Goal: Task Accomplishment & Management: Use online tool/utility

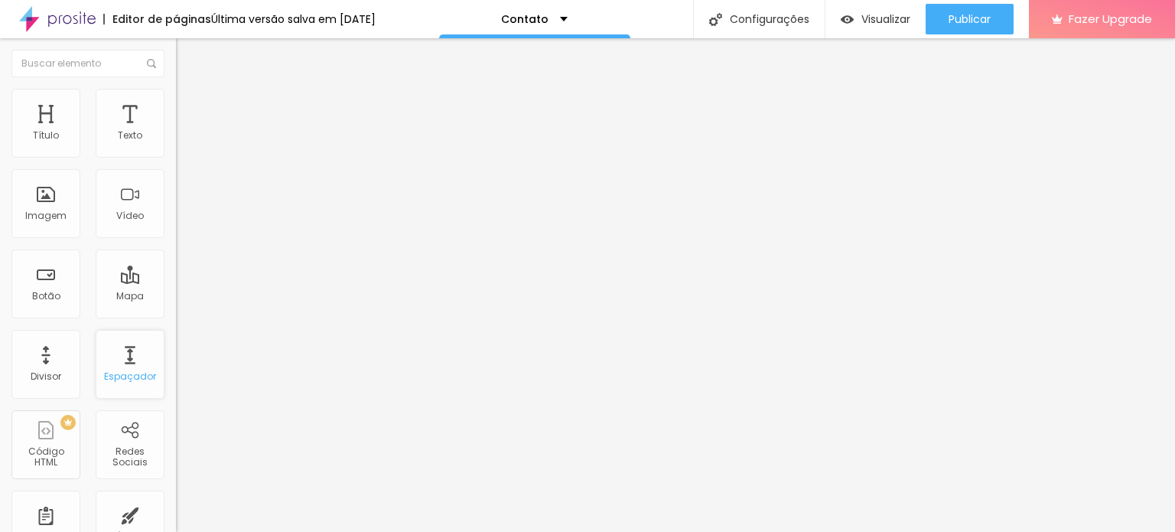
click at [104, 382] on div "Espaçador" at bounding box center [130, 376] width 52 height 11
type input "10"
type input "11"
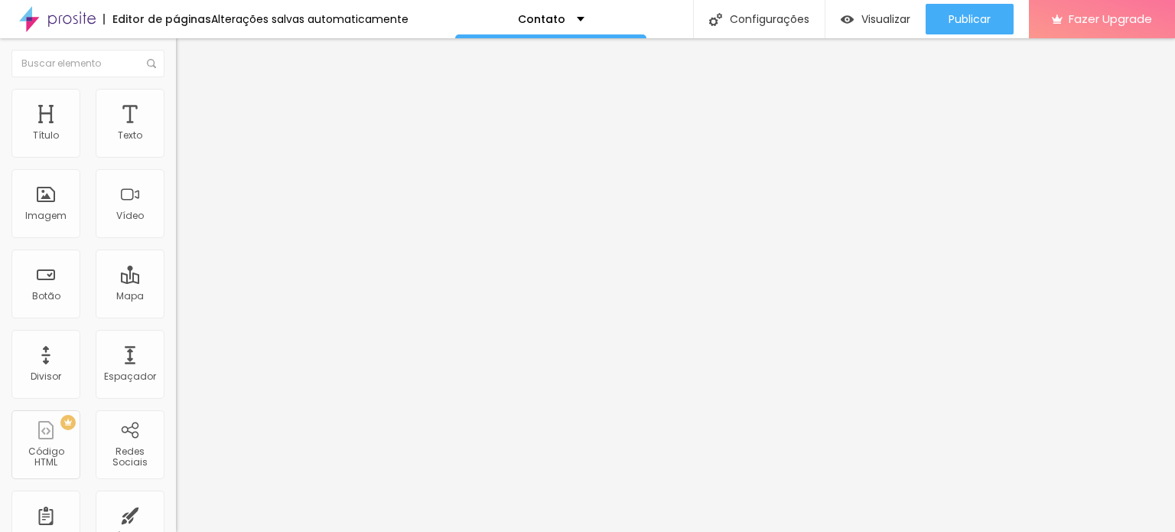
type input "19"
type input "28"
type input "36"
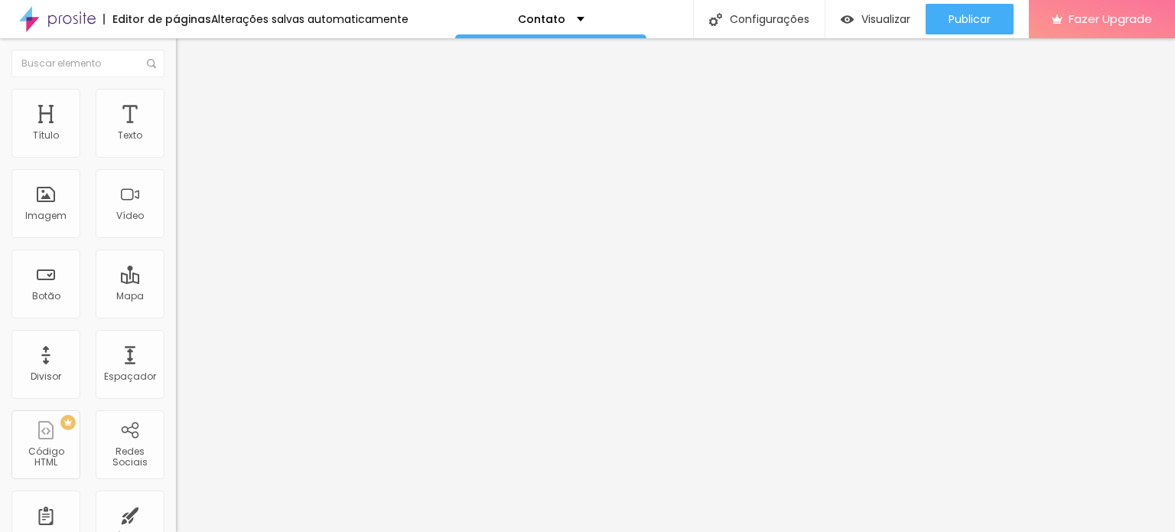
type input "36"
type input "44"
type input "52"
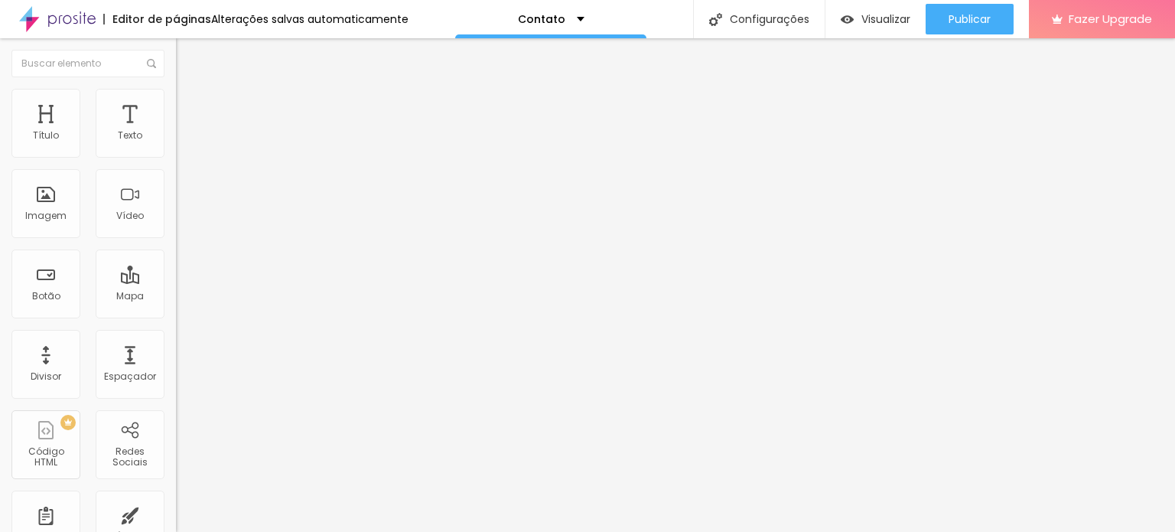
type input "57"
type input "61"
type input "69"
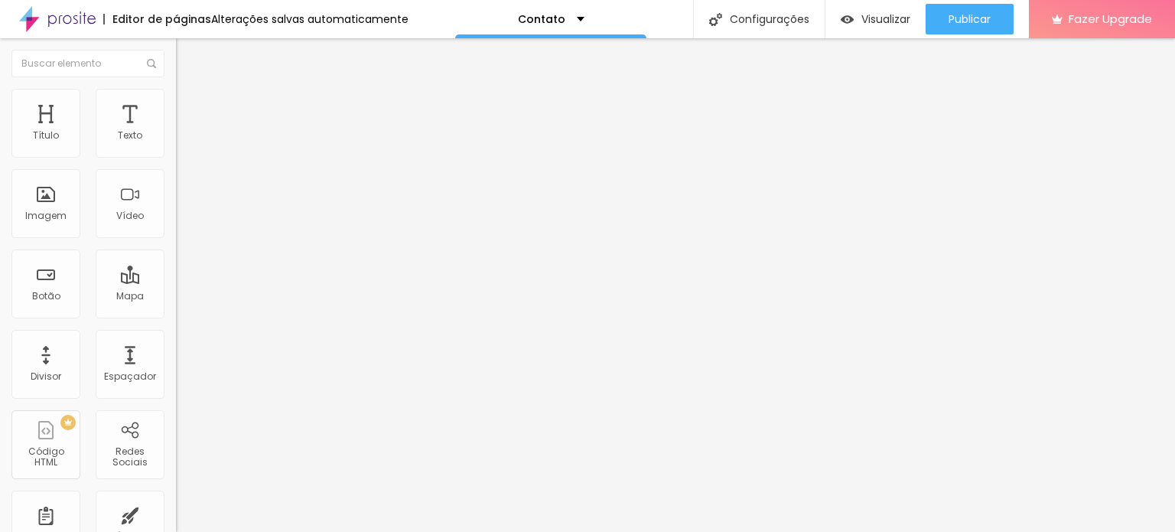
type input "69"
type input "73"
type input "77"
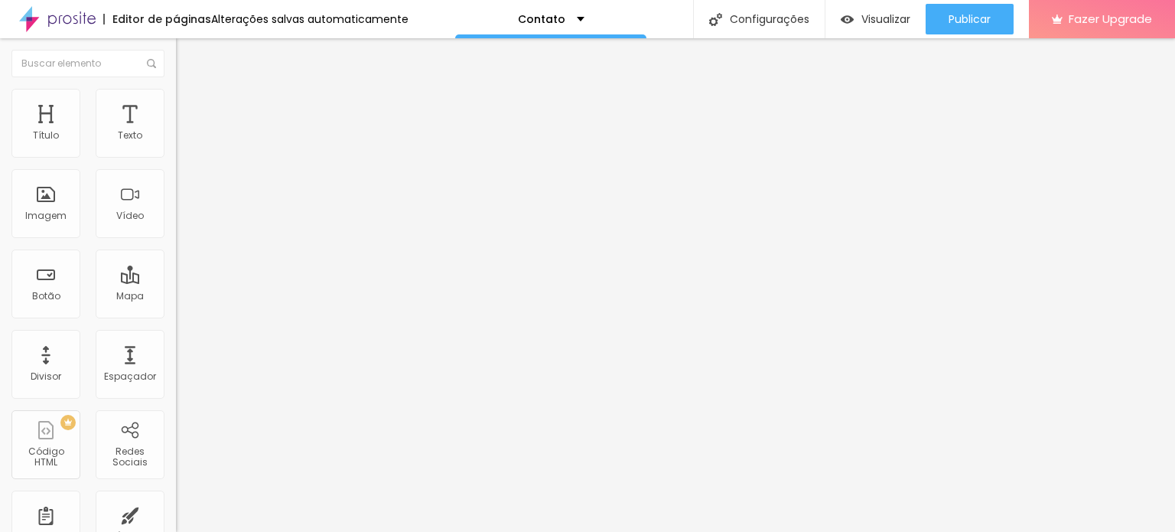
type input "81"
type input "85"
type input "94"
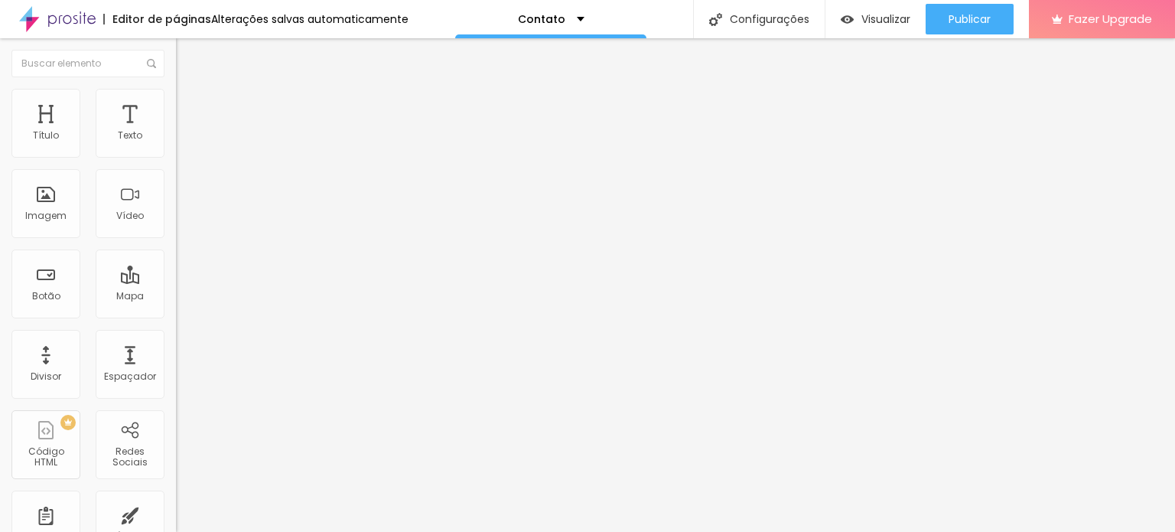
type input "94"
type input "98"
type input "102"
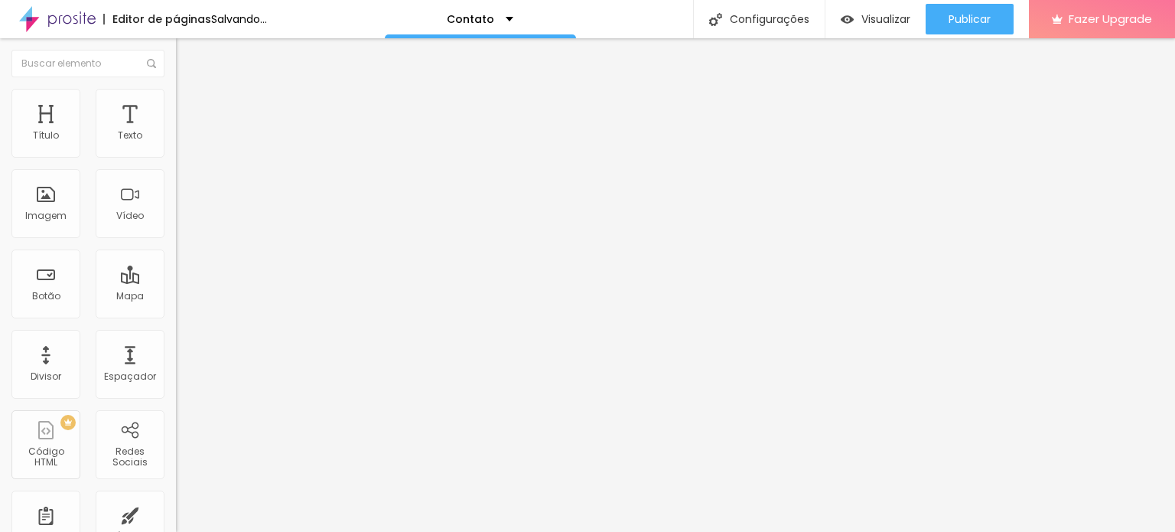
type input "106"
type input "110"
type input "114"
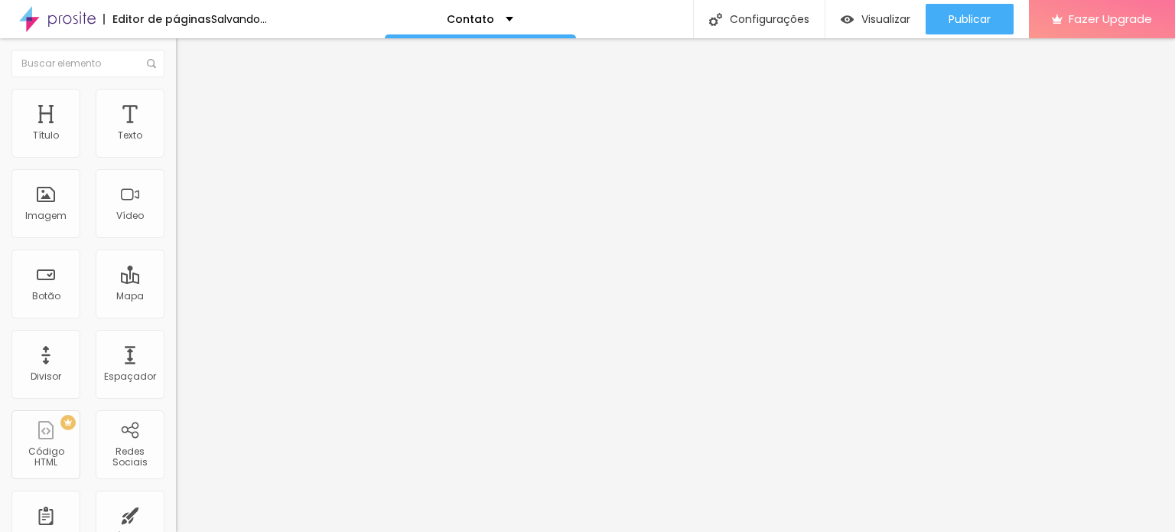
type input "114"
type input "110"
type input "106"
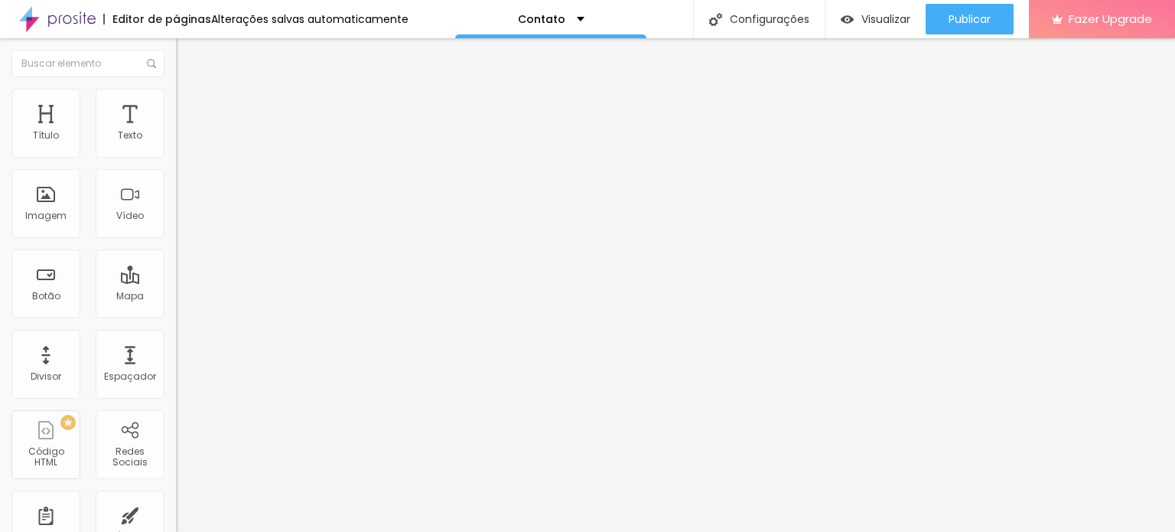
type input "102"
type input "98"
type input "94"
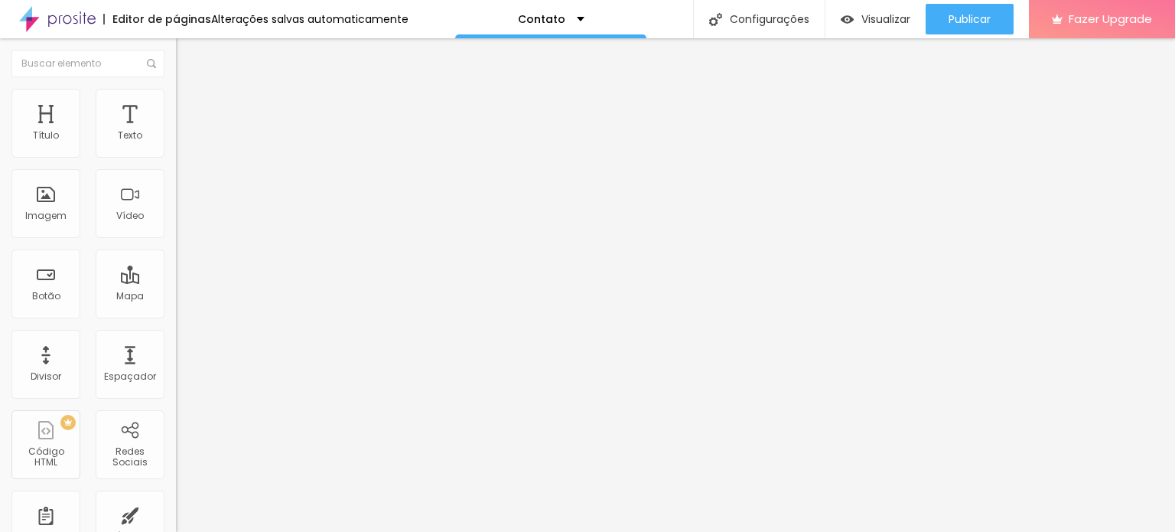
type input "94"
type input "90"
type input "85"
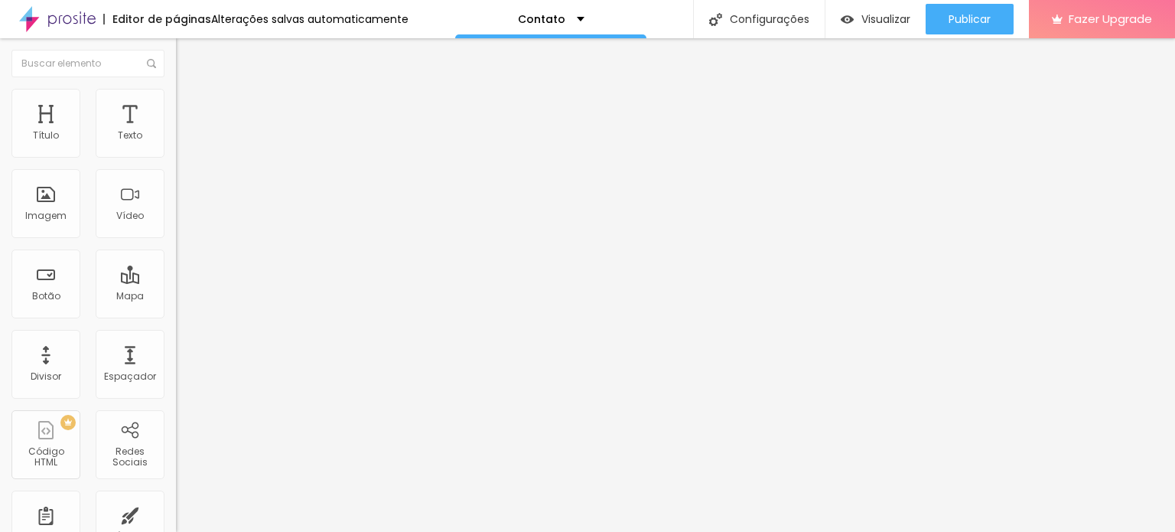
type input "81"
type input "77"
type input "73"
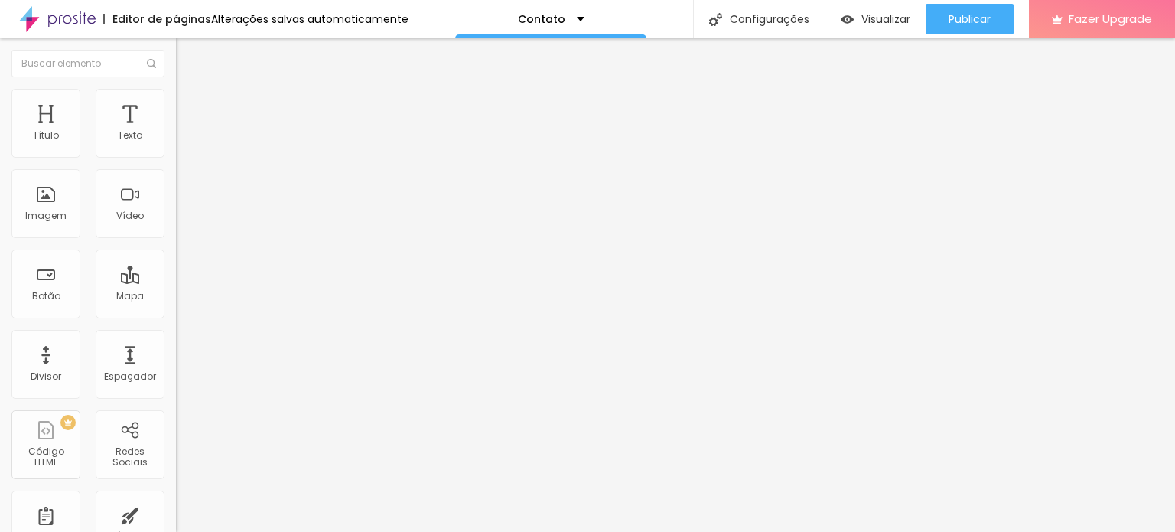
type input "73"
type input "69"
type input "65"
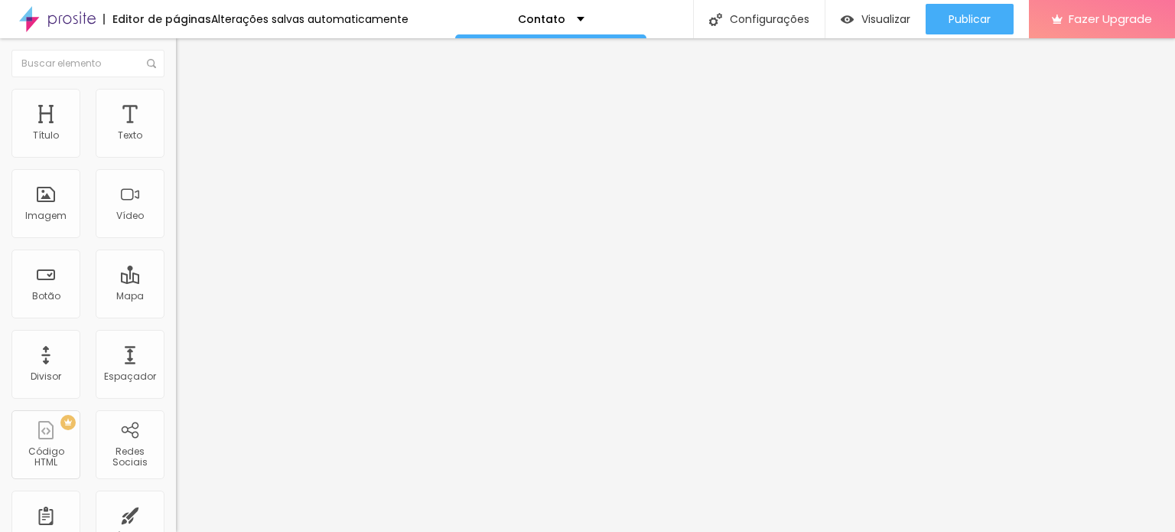
type input "61"
type input "57"
type input "52"
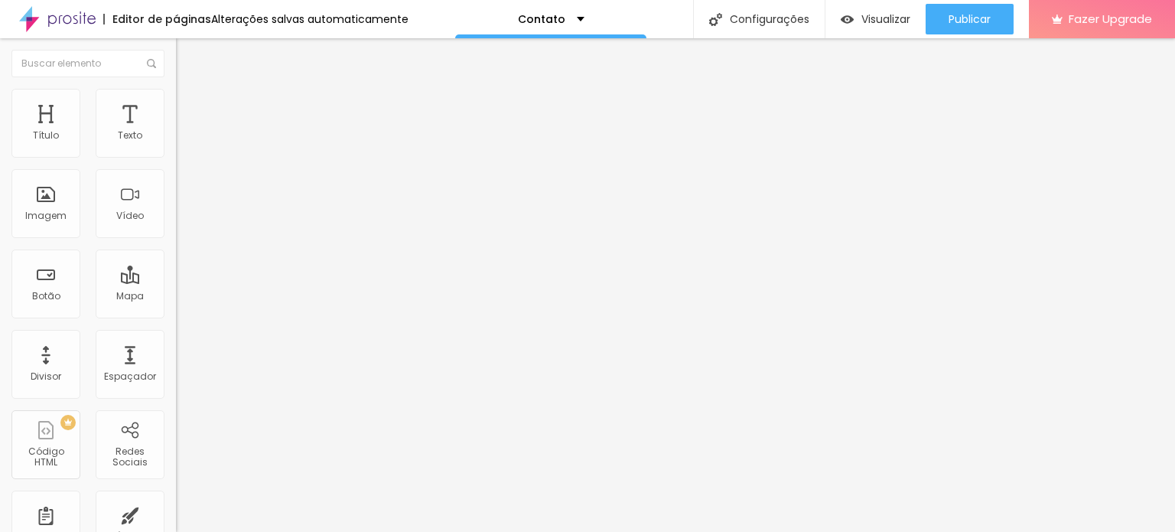
type input "52"
type input "44"
type input "40"
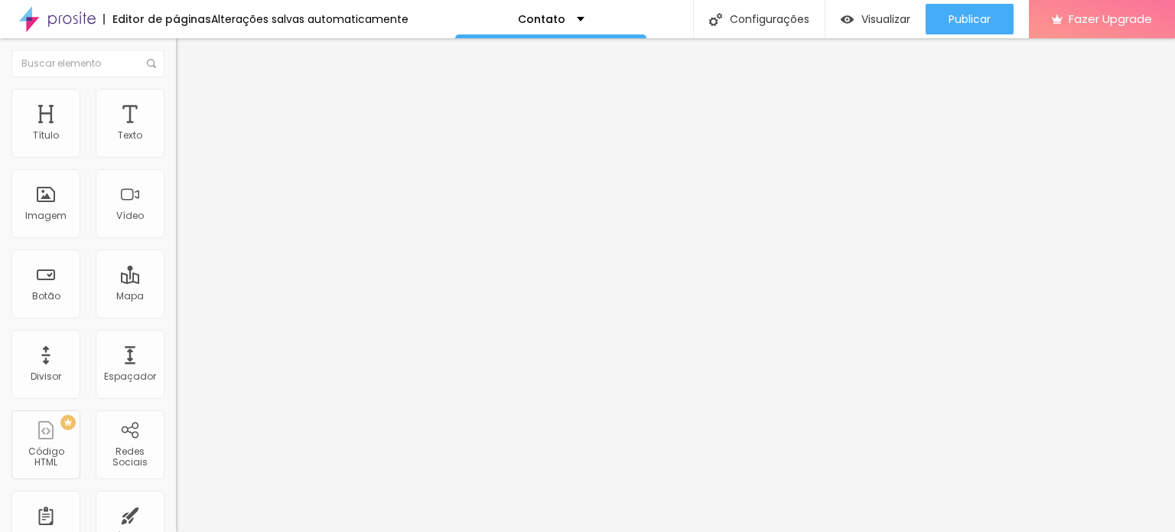
type input "40"
click at [176, 282] on input "range" at bounding box center [225, 288] width 99 height 12
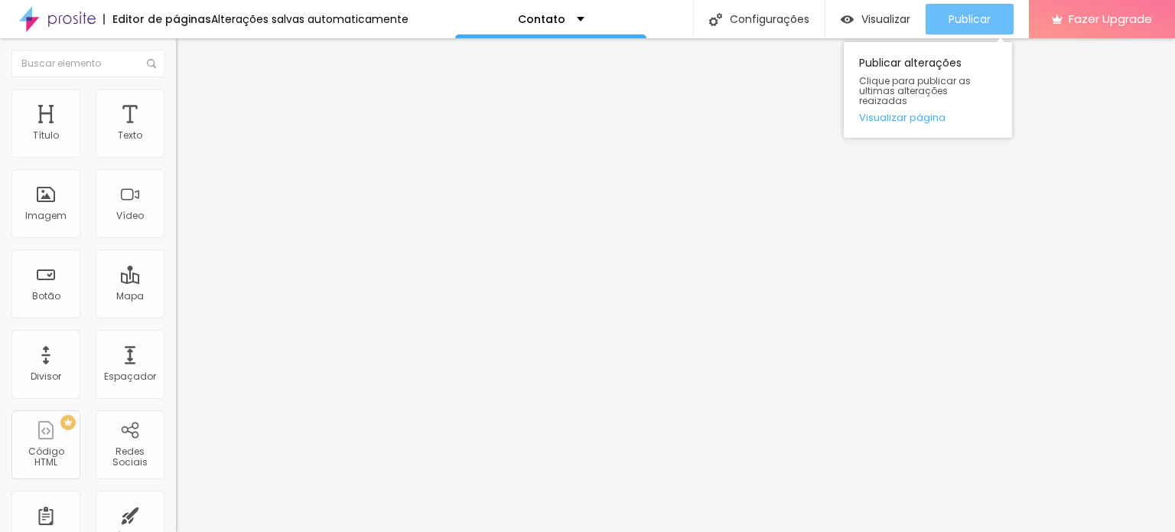
click at [975, 18] on span "Publicar" at bounding box center [970, 19] width 42 height 12
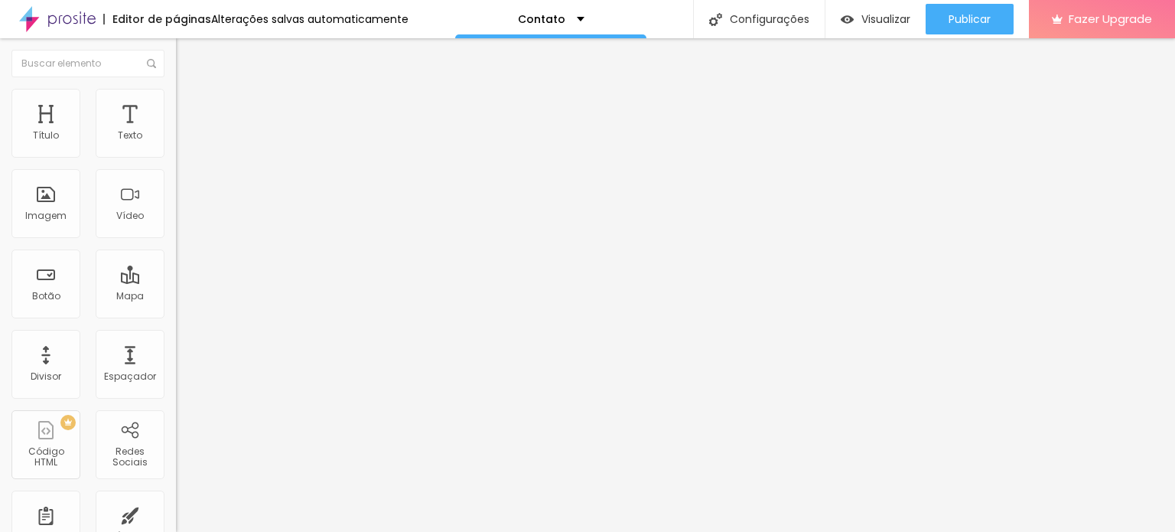
click at [176, 139] on span "Encaixotado" at bounding box center [206, 132] width 60 height 13
click at [176, 163] on span "Completo" at bounding box center [199, 156] width 47 height 13
click at [176, 89] on img at bounding box center [183, 96] width 14 height 14
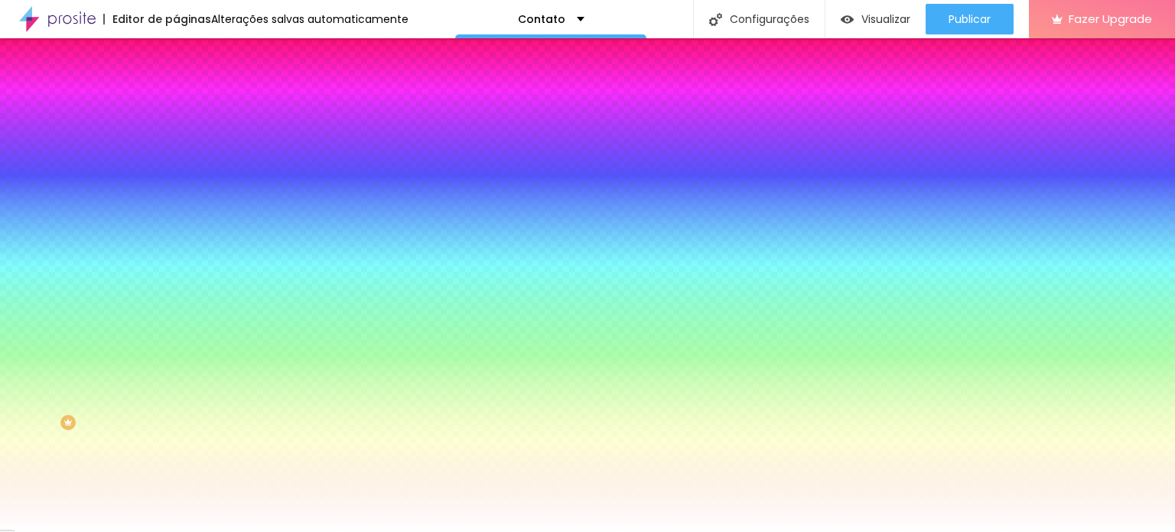
click at [176, 104] on li "Avançado" at bounding box center [264, 111] width 176 height 15
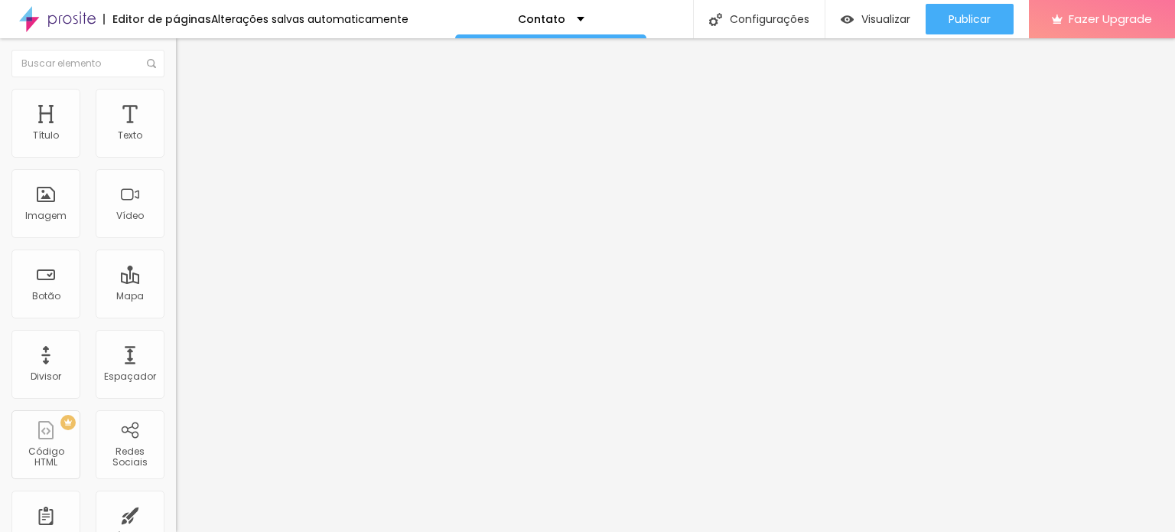
type input "80"
type input "75"
type input "65"
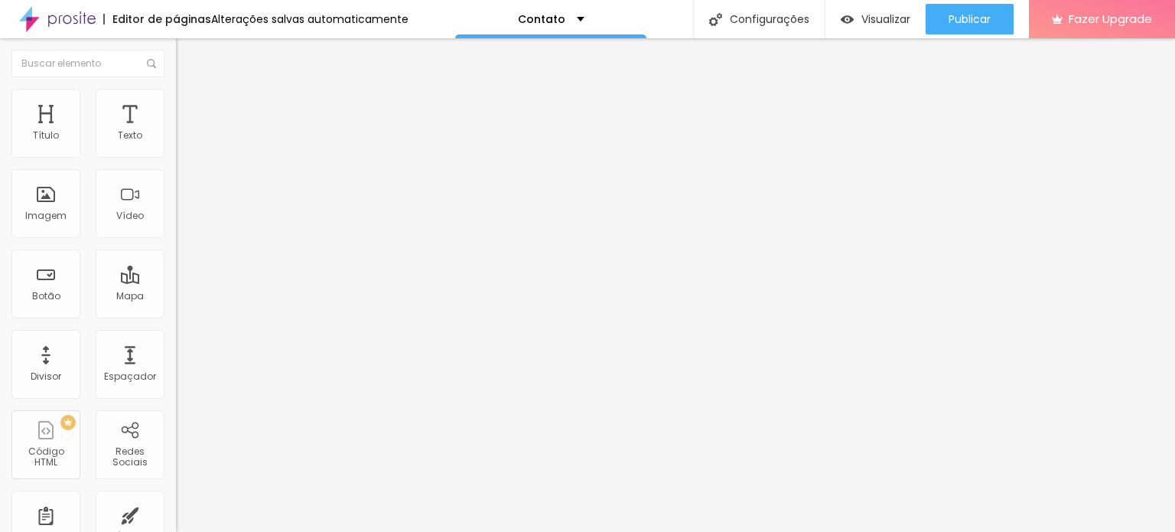
type input "65"
type input "60"
type input "55"
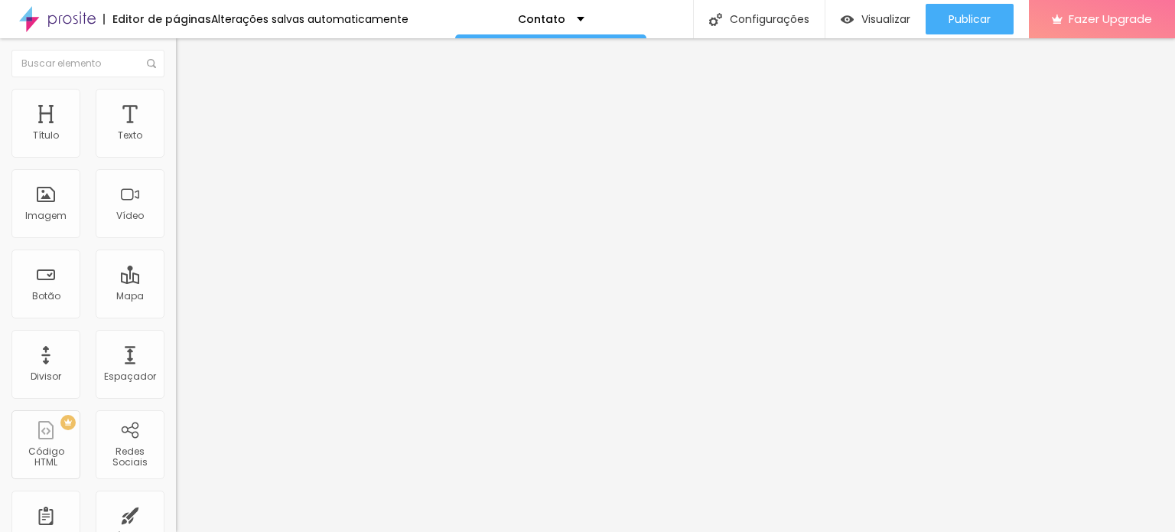
type input "50"
type input "40"
type input "35"
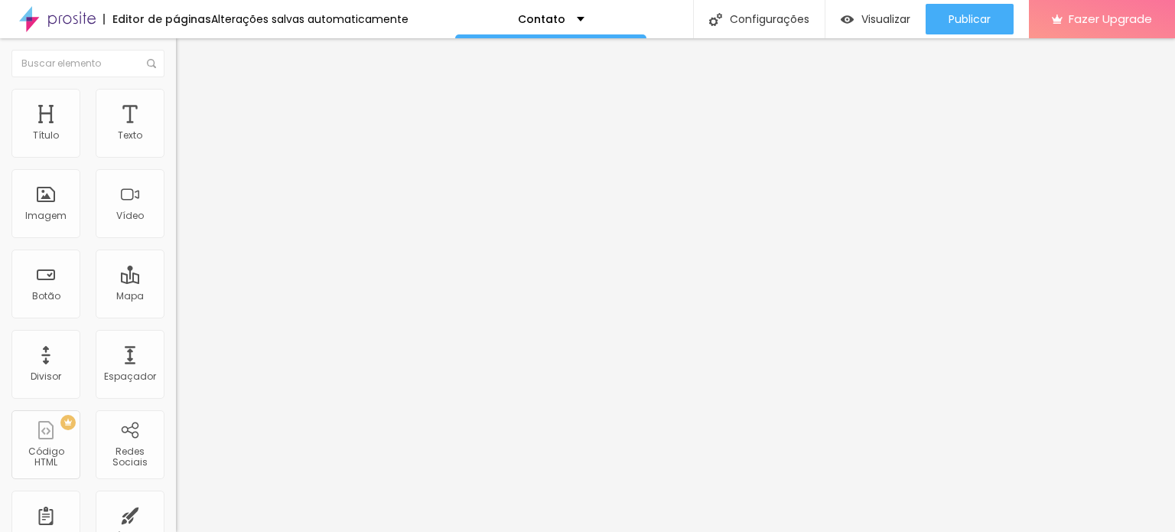
type input "35"
type input "30"
drag, startPoint x: 45, startPoint y: 177, endPoint x: 37, endPoint y: 178, distance: 8.6
type input "30"
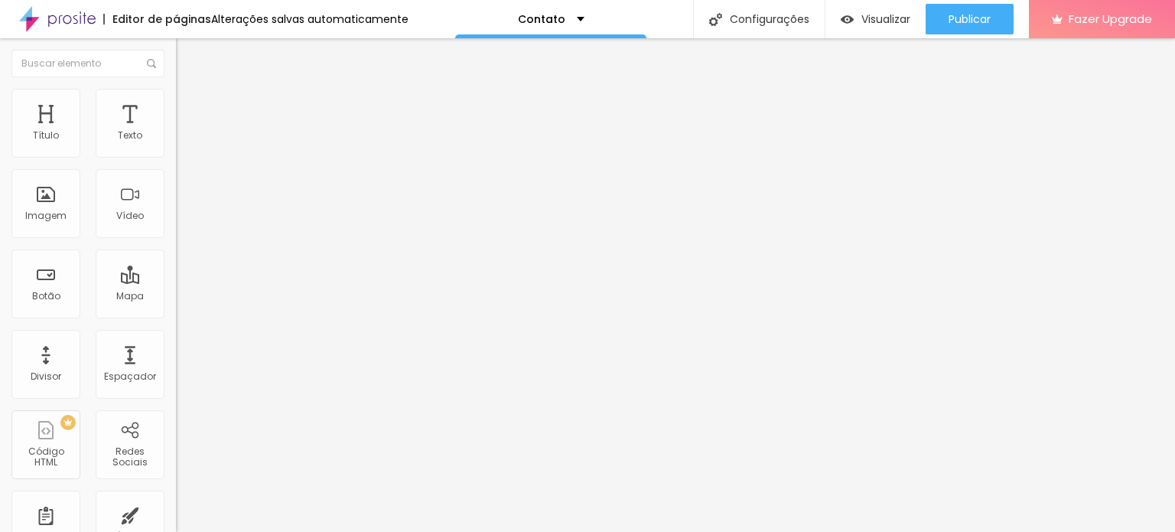
click at [176, 513] on input "range" at bounding box center [225, 519] width 99 height 12
click at [176, 104] on li "Estilo" at bounding box center [264, 96] width 176 height 15
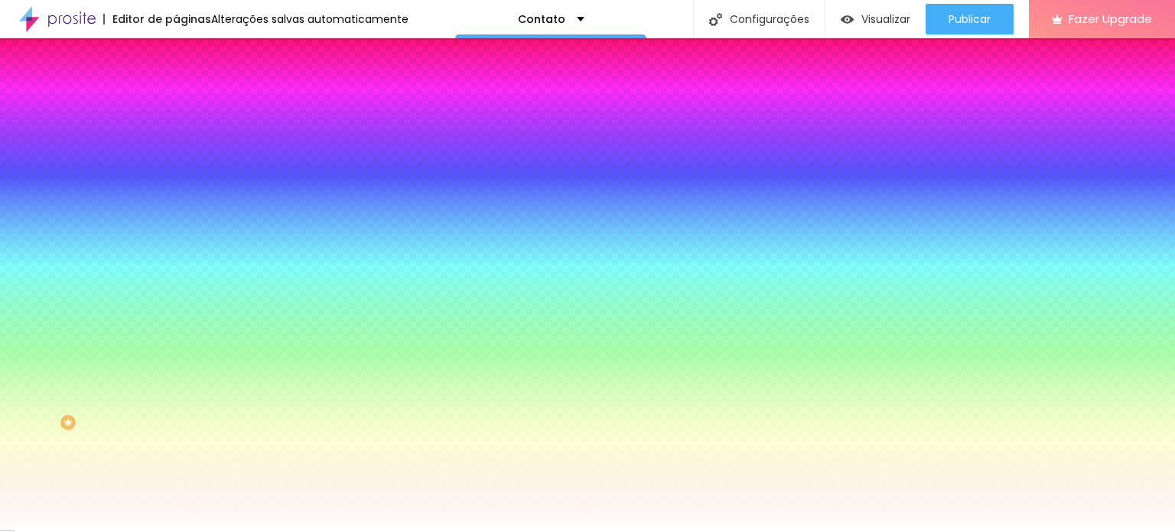
click at [176, 89] on li "Conteúdo" at bounding box center [264, 80] width 176 height 15
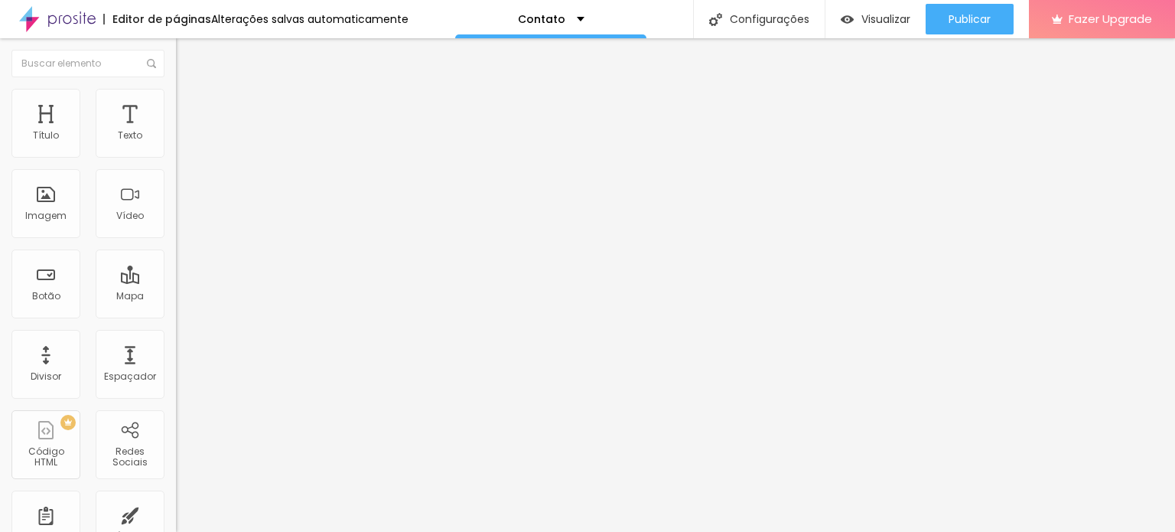
click at [187, 59] on img "button" at bounding box center [193, 56] width 12 height 12
drag, startPoint x: 96, startPoint y: 174, endPoint x: 0, endPoint y: 177, distance: 96.4
click at [176, 177] on div "Endereço Alboom Brasil Alinhamento 15 Zoom" at bounding box center [264, 272] width 176 height 306
type input "Araxa"
click at [176, 302] on div "Editar Mapa Conteúdo Estilo Avançado Endereço Araxa Alinhamento 15 Zoom" at bounding box center [264, 284] width 176 height 493
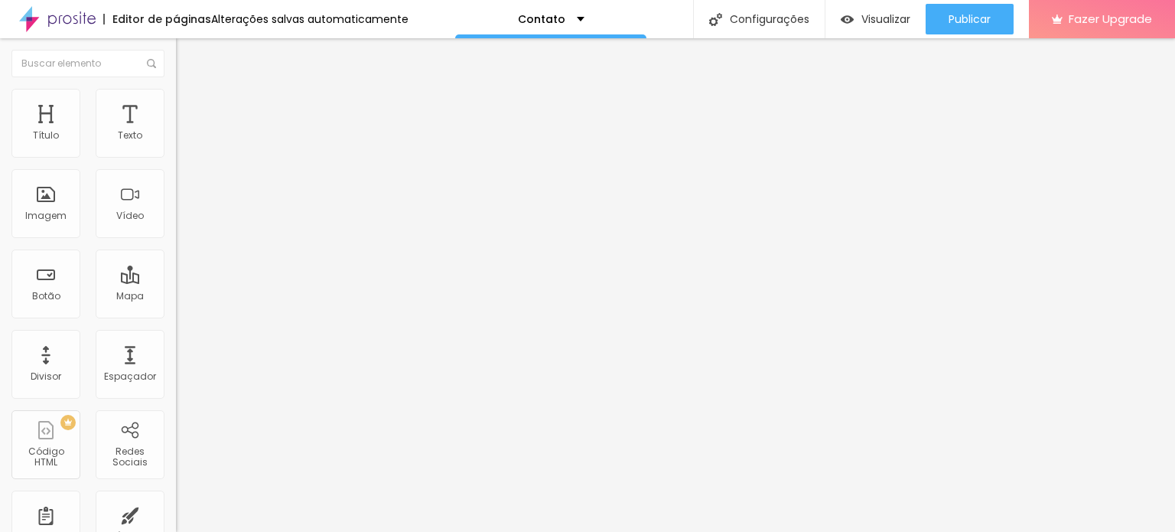
click at [176, 116] on li "Avançado" at bounding box center [264, 111] width 176 height 15
type input "0"
drag, startPoint x: 34, startPoint y: 180, endPoint x: 18, endPoint y: 181, distance: 15.4
click at [176, 513] on input "range" at bounding box center [225, 519] width 99 height 12
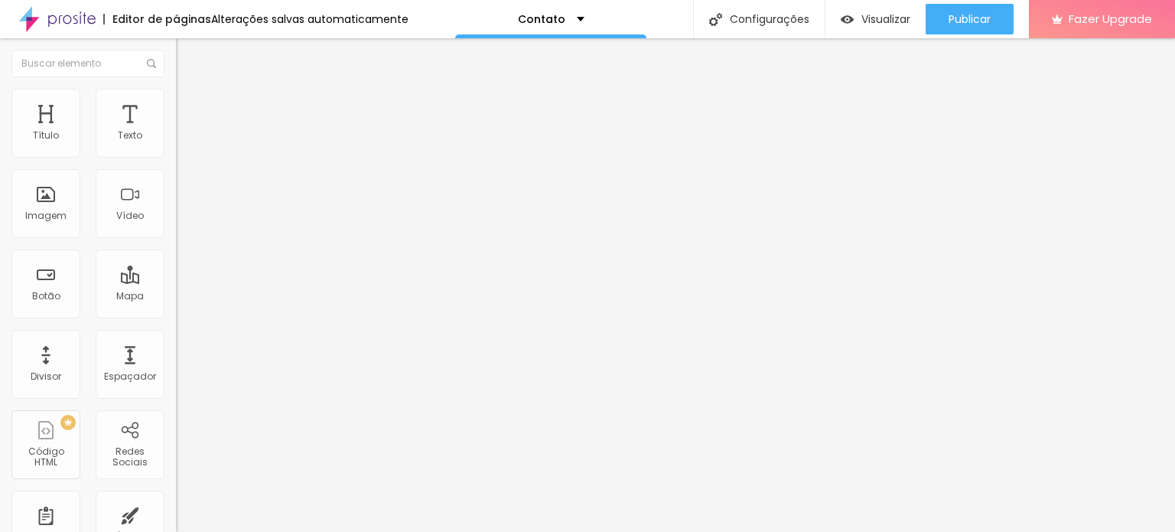
type input "38"
type input "39"
type input "51"
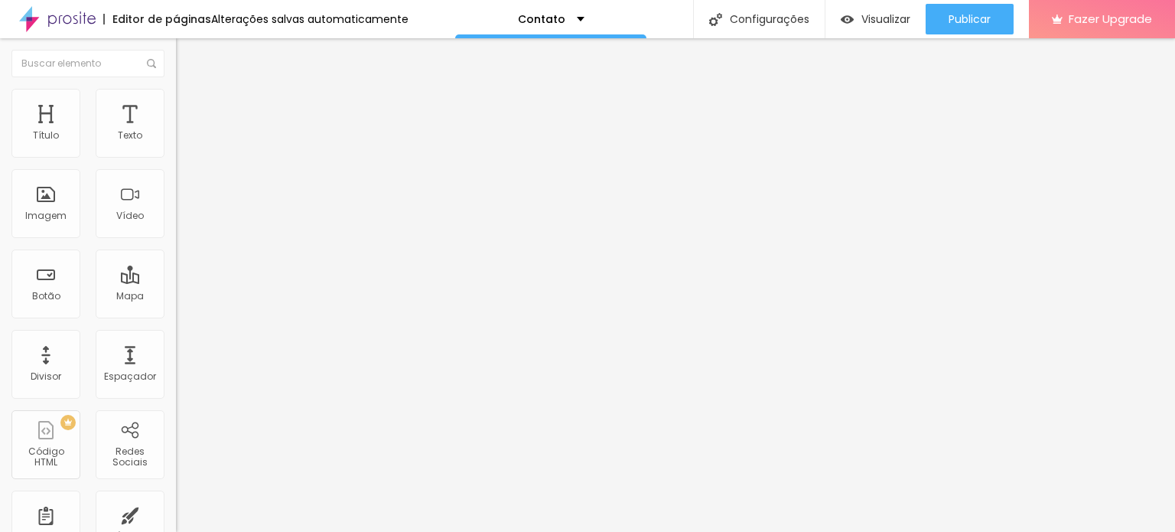
type input "51"
type input "61"
type input "65"
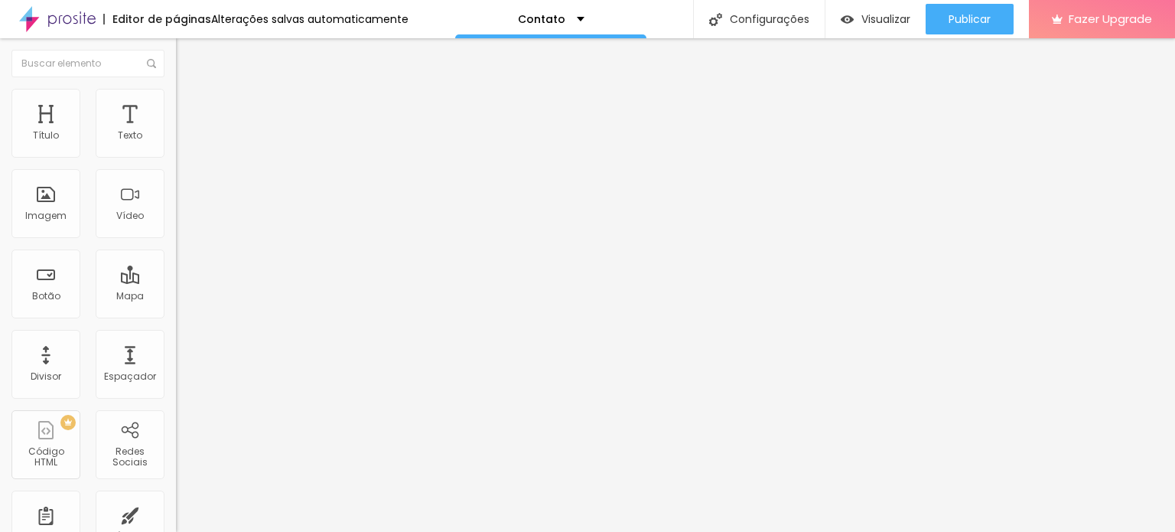
type input "75"
type input "85"
type input "90"
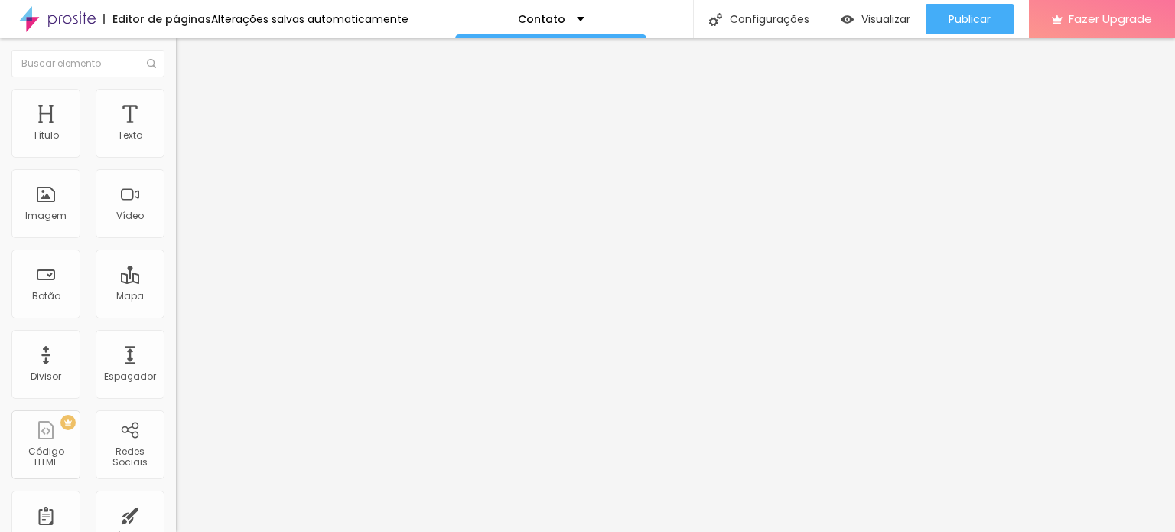
type input "90"
type input "100"
type input "105"
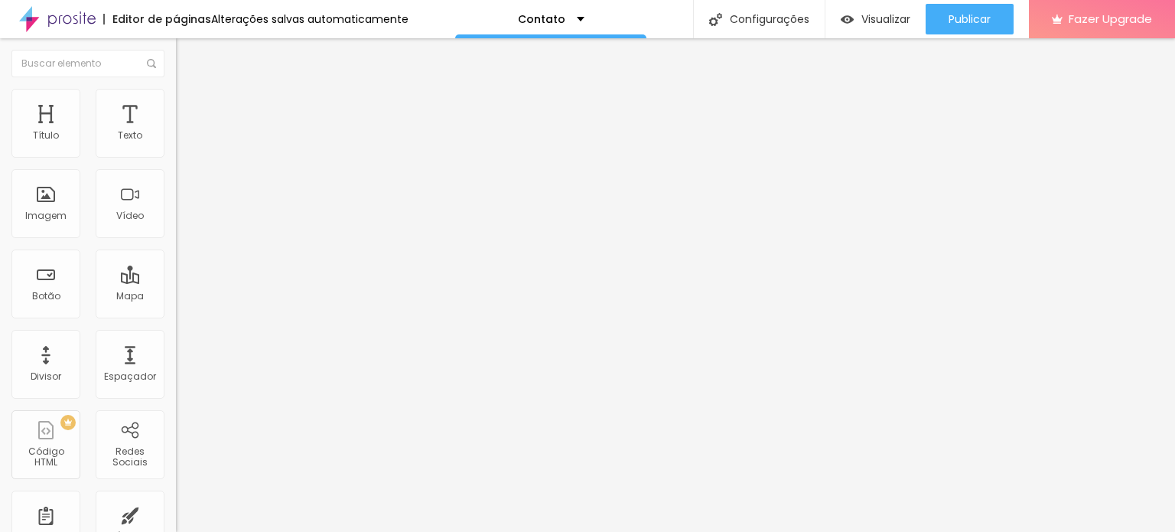
type input "110"
type input "115"
type input "110"
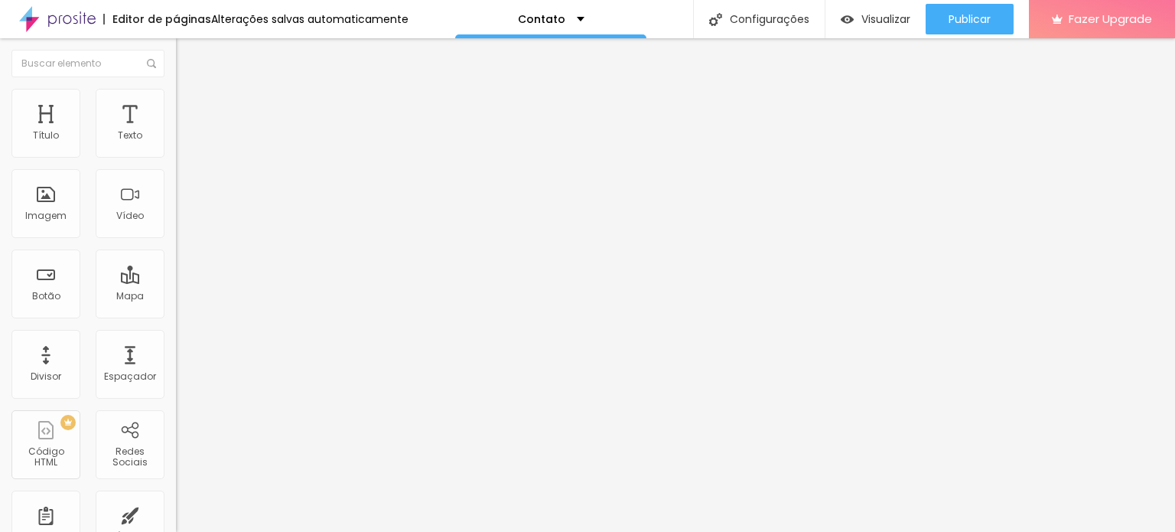
type input "110"
type input "105"
type input "100"
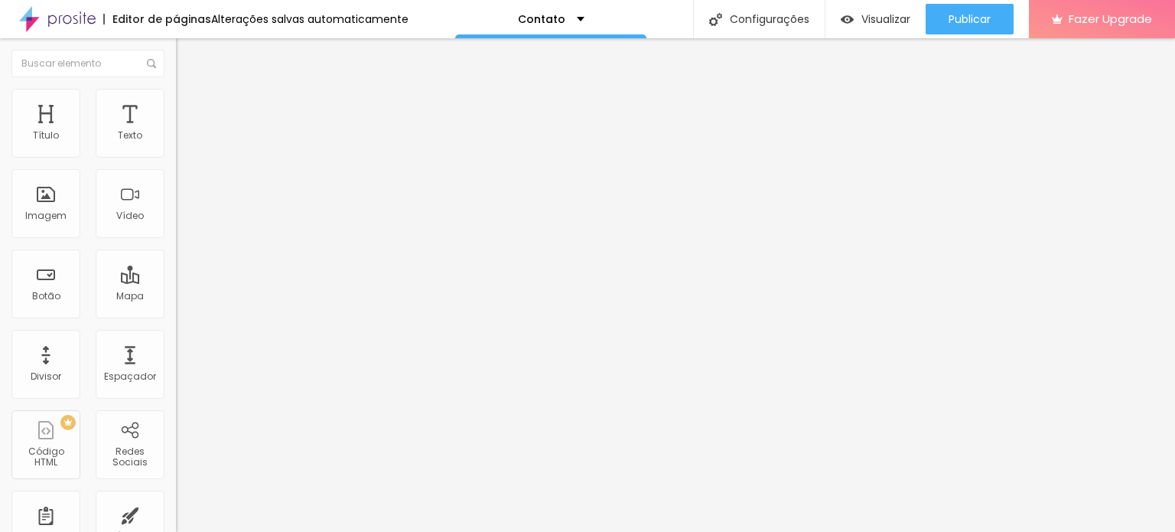
type input "95"
type input "90"
type input "85"
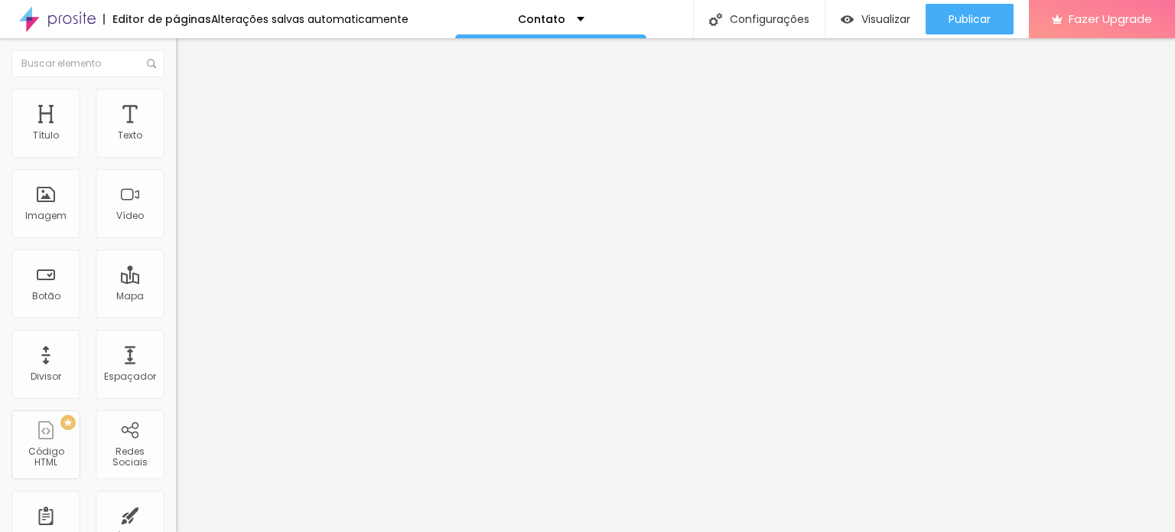
type input "85"
type input "80"
type input "75"
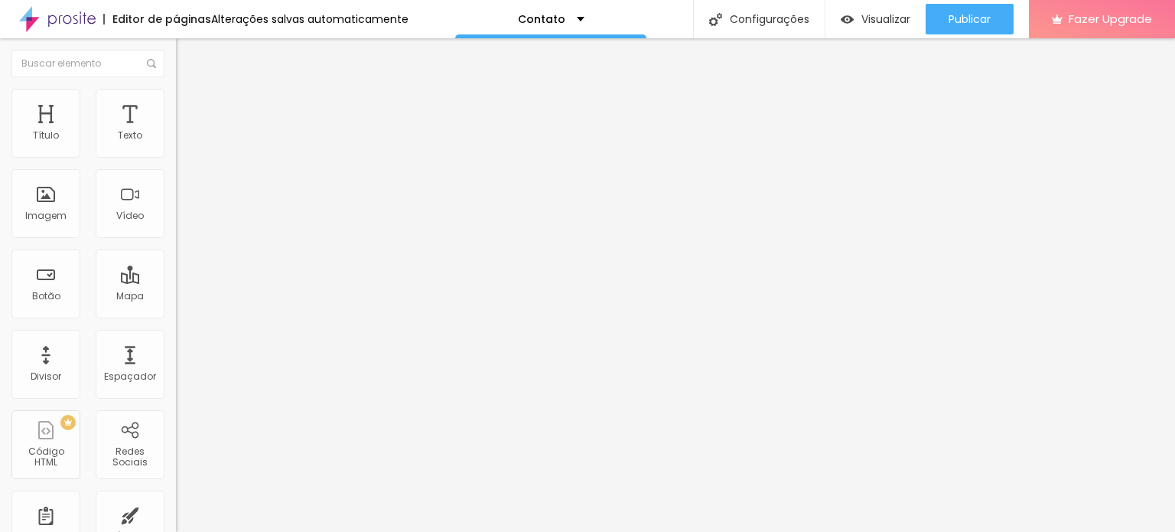
type input "70"
type input "65"
type input "60"
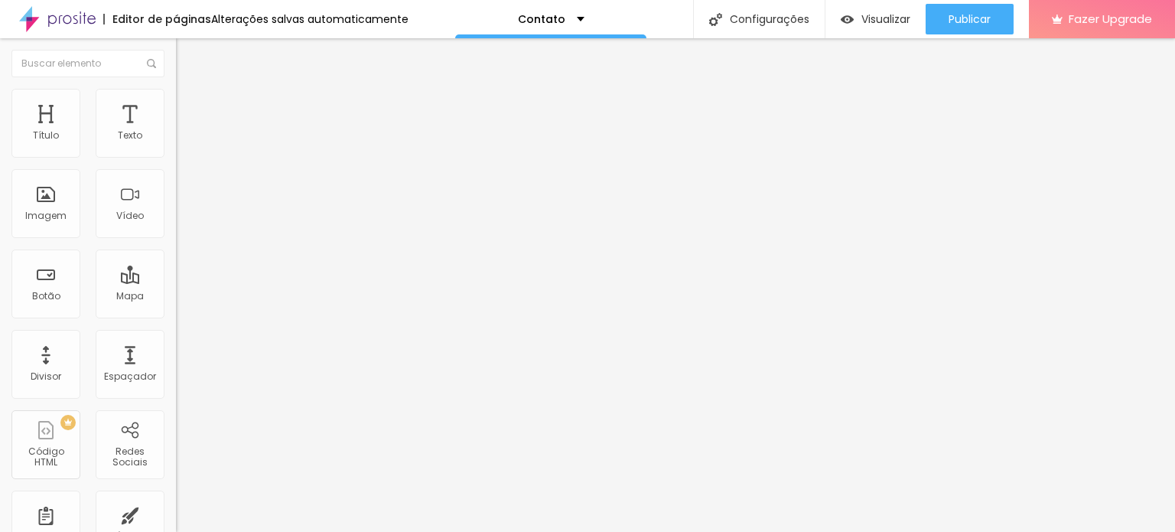
type input "60"
type input "55"
type input "50"
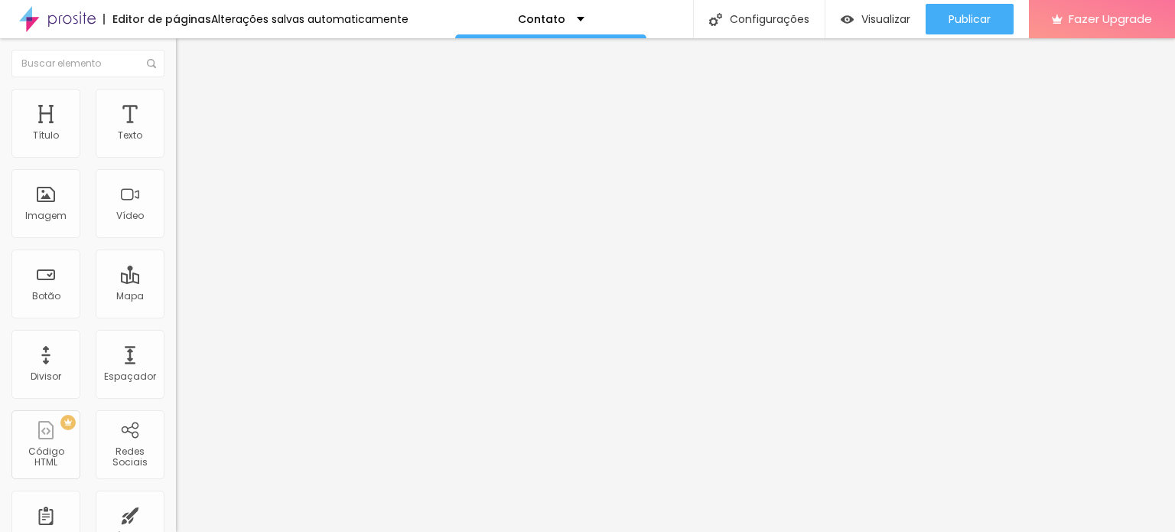
type input "45"
type input "40"
type input "35"
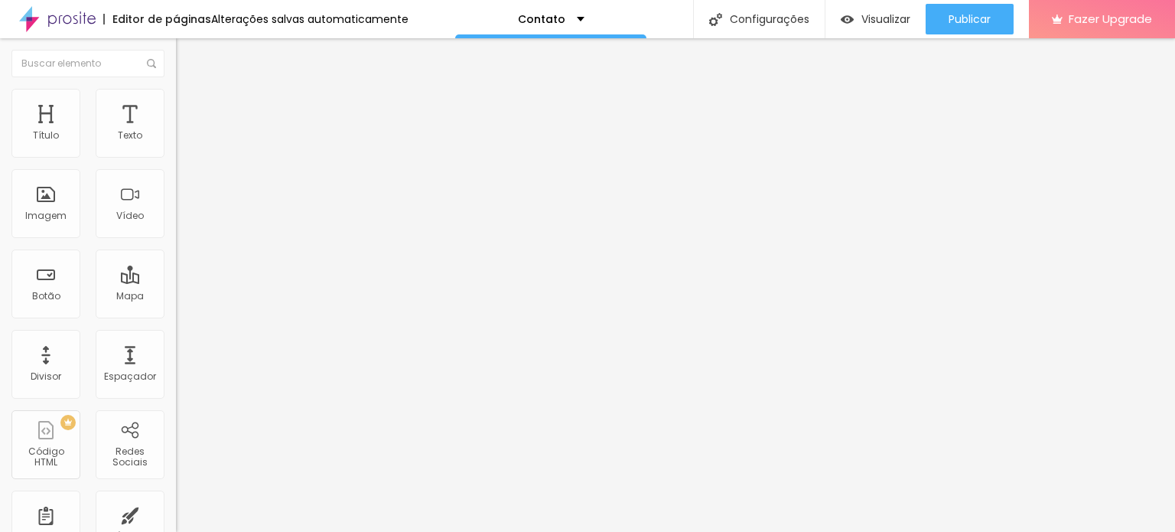
type input "35"
type input "30"
type input "25"
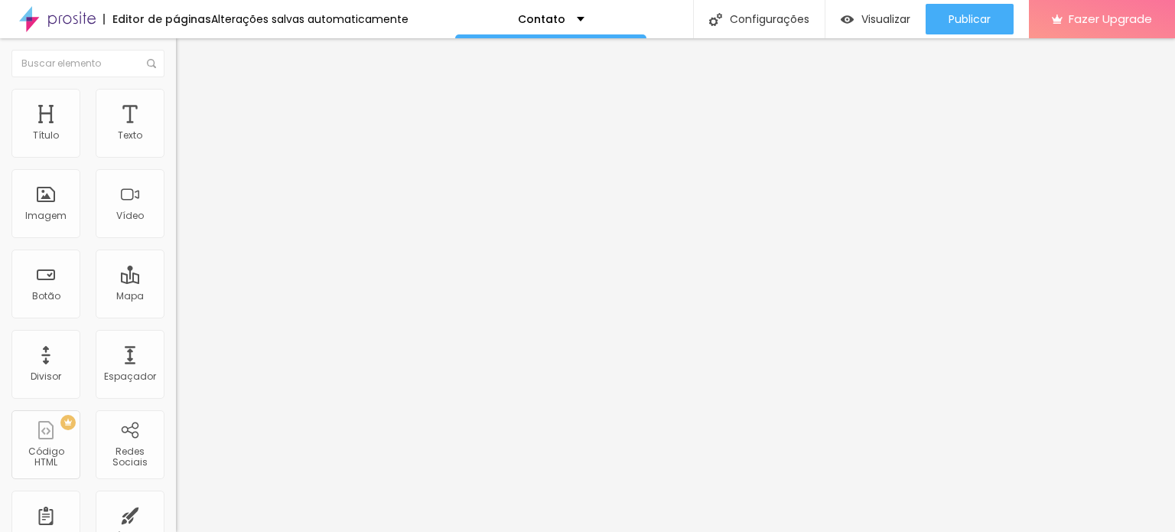
type input "20"
type input "15"
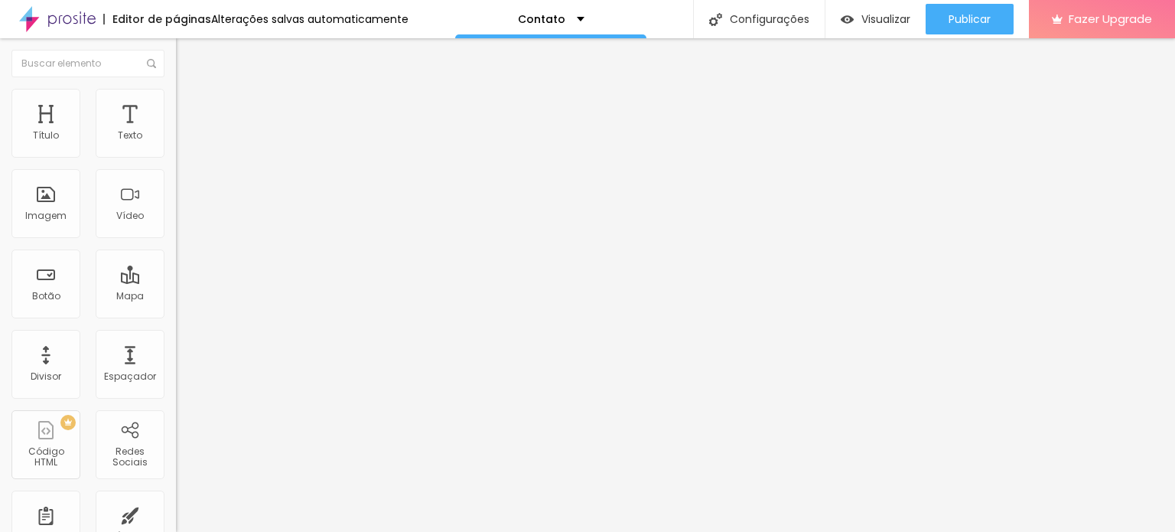
click at [176, 513] on input "range" at bounding box center [225, 519] width 99 height 12
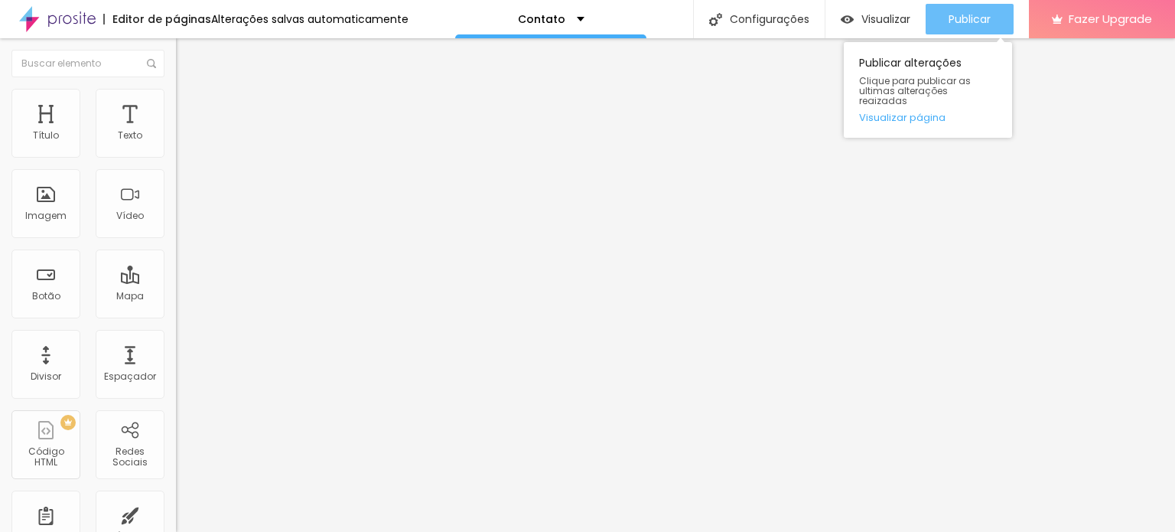
click at [971, 22] on span "Publicar" at bounding box center [970, 19] width 42 height 12
click at [976, 15] on span "Publicar" at bounding box center [970, 19] width 42 height 12
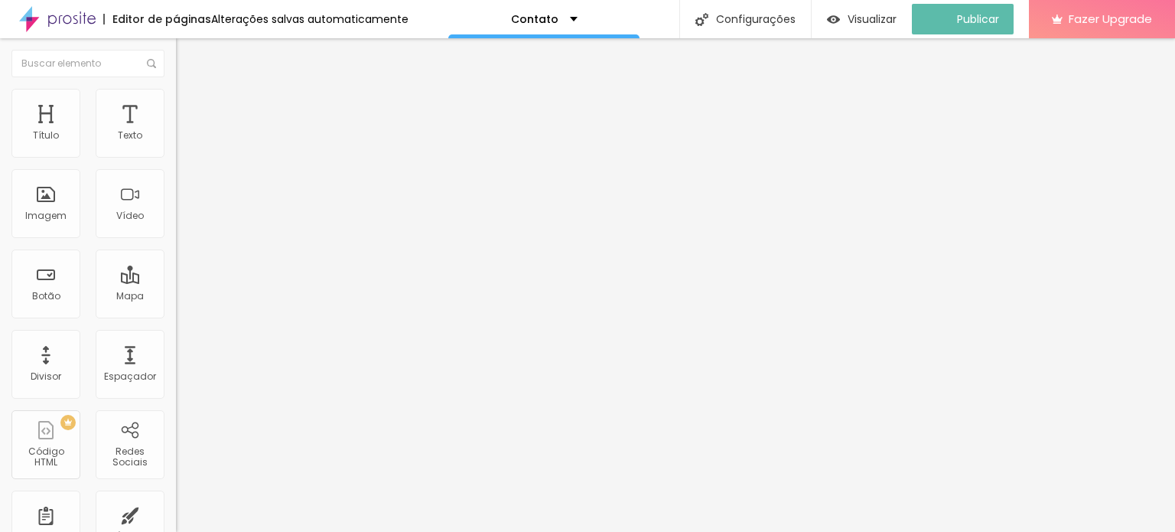
click at [187, 52] on img "button" at bounding box center [193, 56] width 12 height 12
click at [176, 104] on li "Avançado" at bounding box center [264, 111] width 176 height 15
type input "0"
drag, startPoint x: 31, startPoint y: 183, endPoint x: 18, endPoint y: 184, distance: 13.0
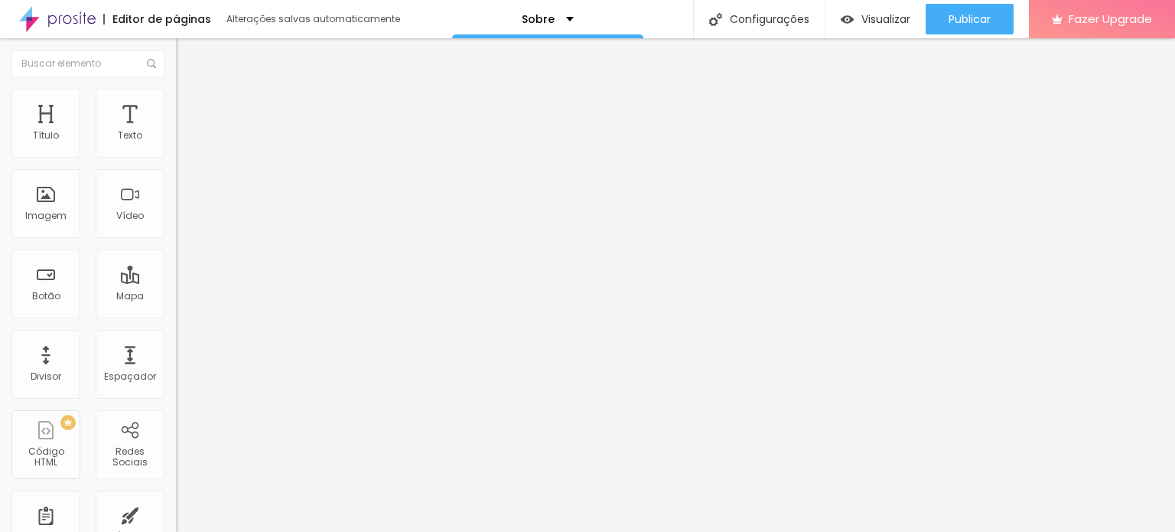
type input "0"
click at [176, 513] on input "range" at bounding box center [225, 519] width 99 height 12
click at [176, 103] on ul "Conteúdo Estilo Avançado" at bounding box center [264, 96] width 176 height 46
click at [176, 104] on li "Avançado" at bounding box center [264, 111] width 176 height 15
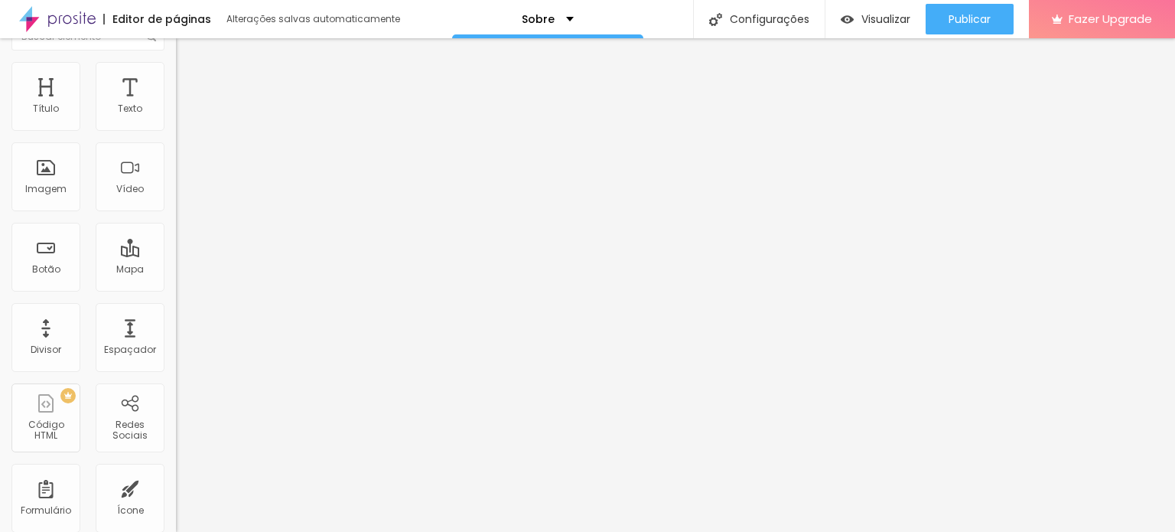
scroll to position [44, 0]
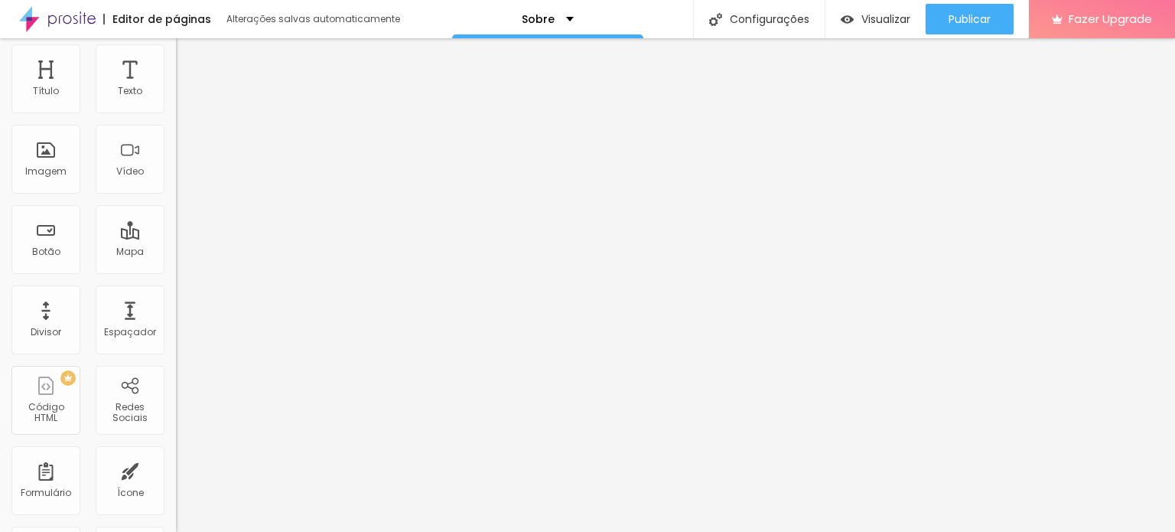
click at [176, 60] on li "Estilo" at bounding box center [264, 51] width 176 height 15
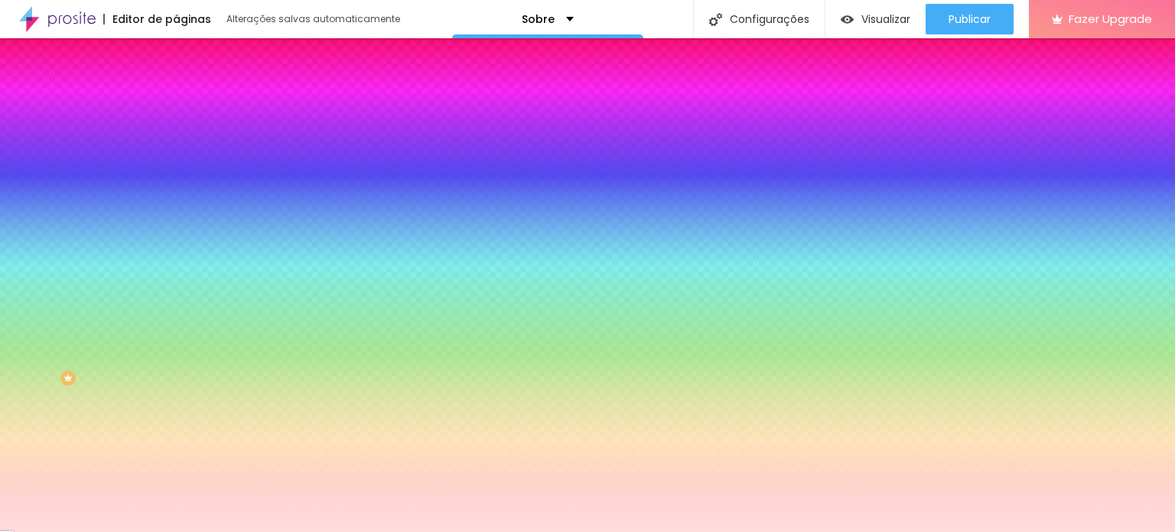
scroll to position [0, 0]
click at [176, 208] on button "Voltar ao padrão" at bounding box center [228, 199] width 104 height 18
click at [182, 203] on icon "button" at bounding box center [187, 198] width 11 height 11
click at [176, 159] on span "Nenhum" at bounding box center [196, 152] width 40 height 13
click at [176, 317] on div "Efeito superior DESATIVADO Voltar ao padrão Efeito inferior DESATIVADO Voltar a…" at bounding box center [264, 275] width 176 height 85
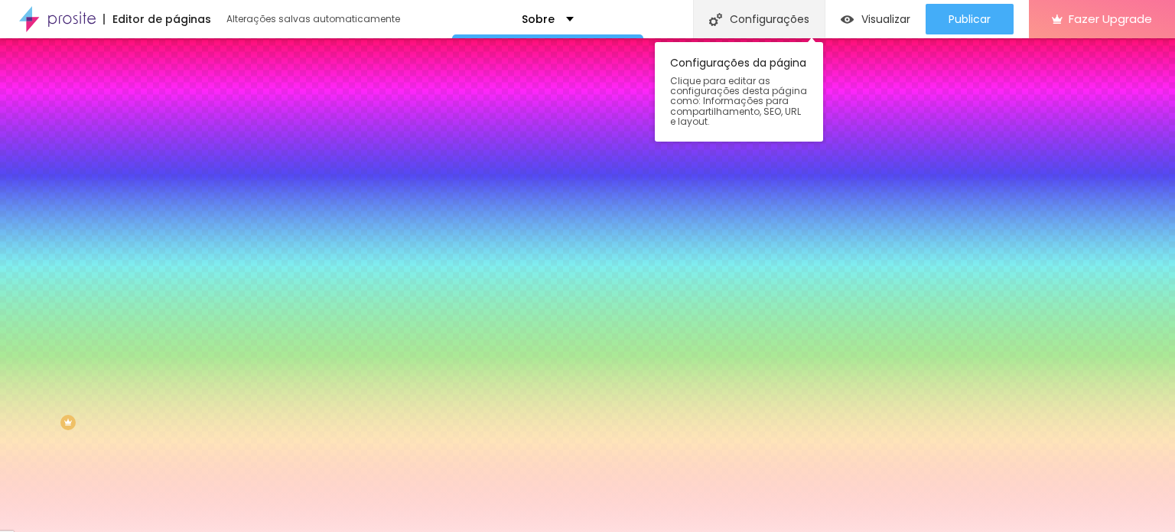
click at [724, 21] on div "Configurações" at bounding box center [759, 19] width 132 height 38
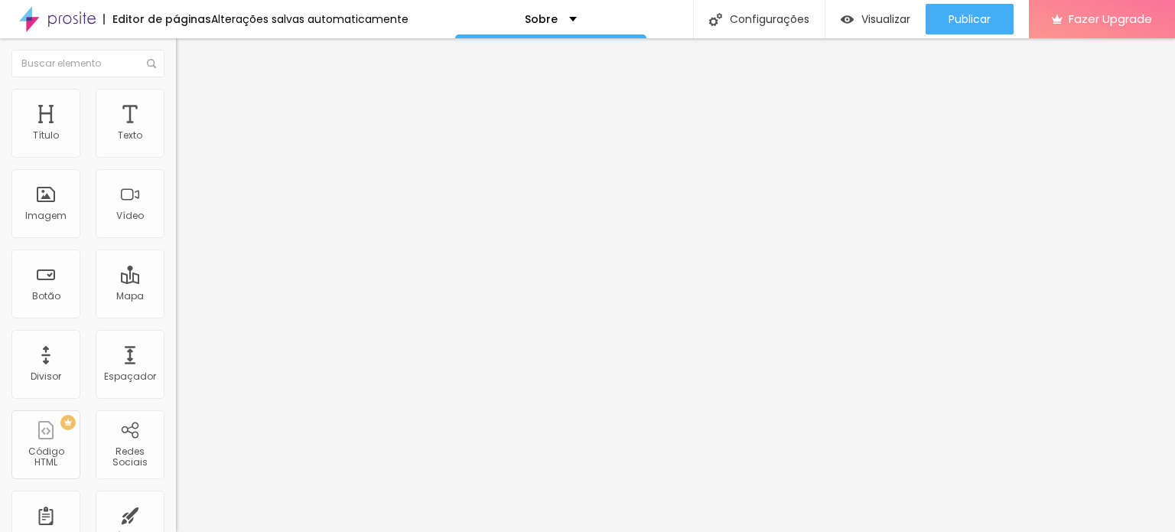
click at [190, 105] on span "Estilo" at bounding box center [202, 99] width 24 height 13
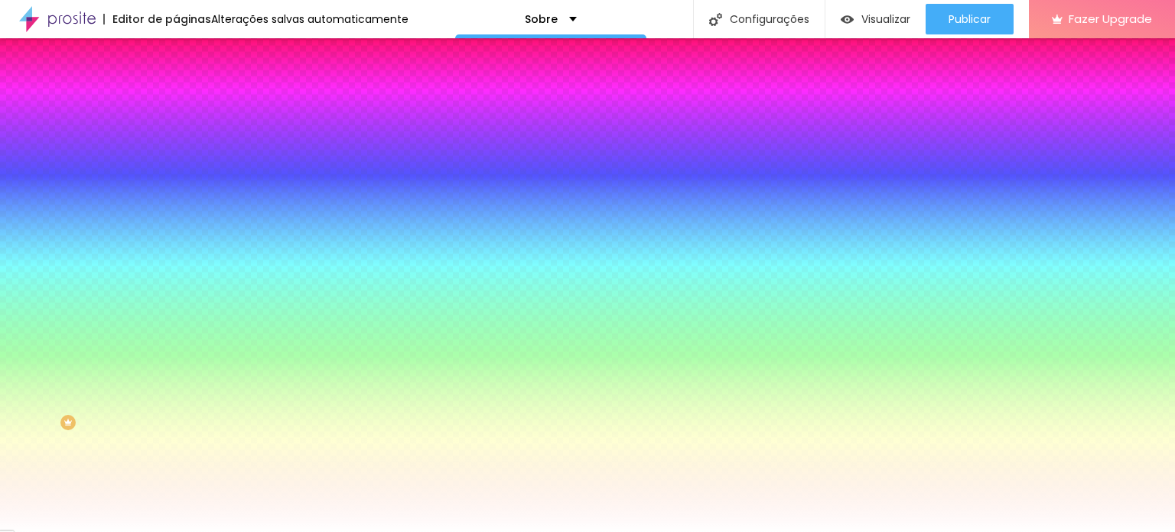
click at [176, 208] on div at bounding box center [264, 208] width 176 height 0
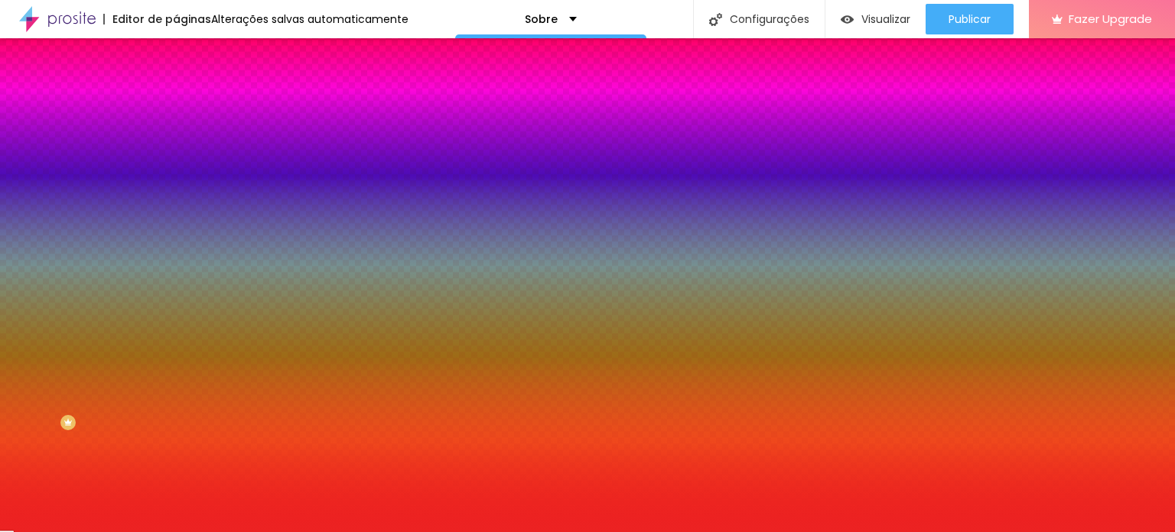
click at [109, 307] on div at bounding box center [587, 266] width 1175 height 532
click at [176, 181] on div "Efeito da Imagem Nenhum Nenhum Parallax" at bounding box center [264, 160] width 176 height 42
click at [176, 208] on button "Voltar ao padrão" at bounding box center [228, 199] width 104 height 18
paste input "FFDEDF"
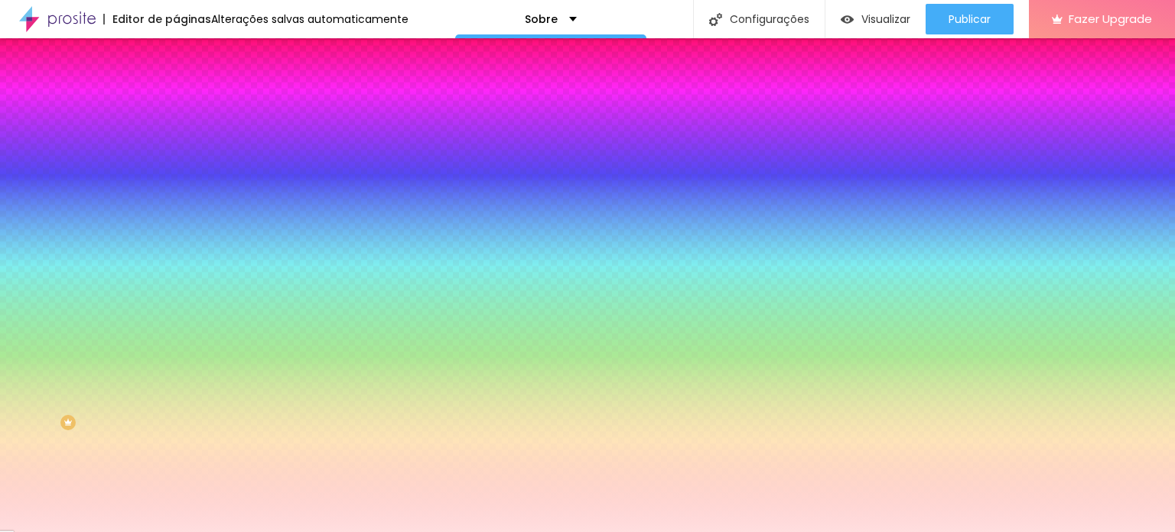
type input "#FFDEDF"
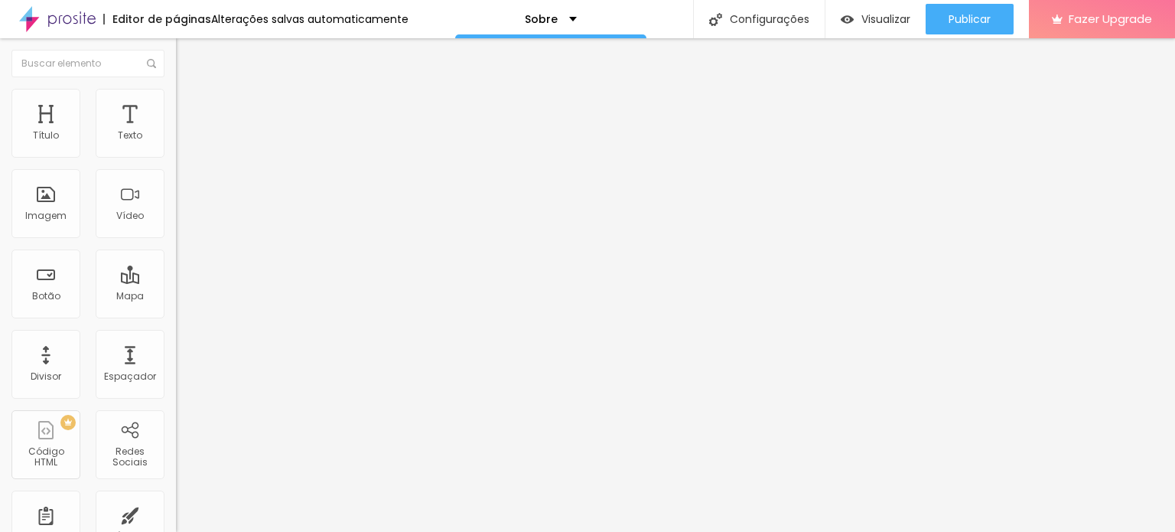
click at [190, 106] on span "Estilo" at bounding box center [202, 99] width 24 height 13
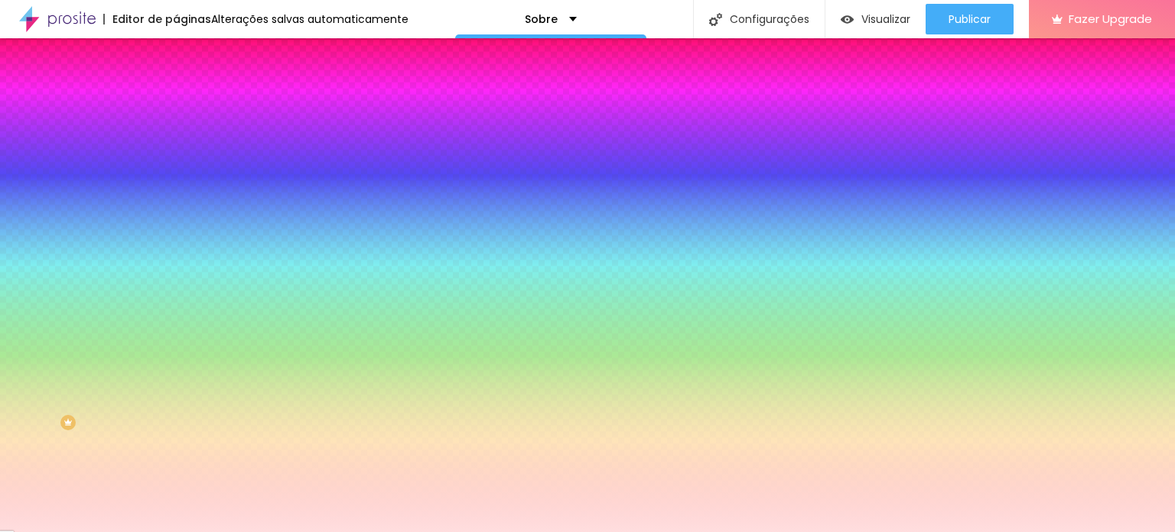
click at [182, 255] on icon "button" at bounding box center [187, 249] width 11 height 11
click at [182, 270] on icon "button" at bounding box center [186, 265] width 9 height 9
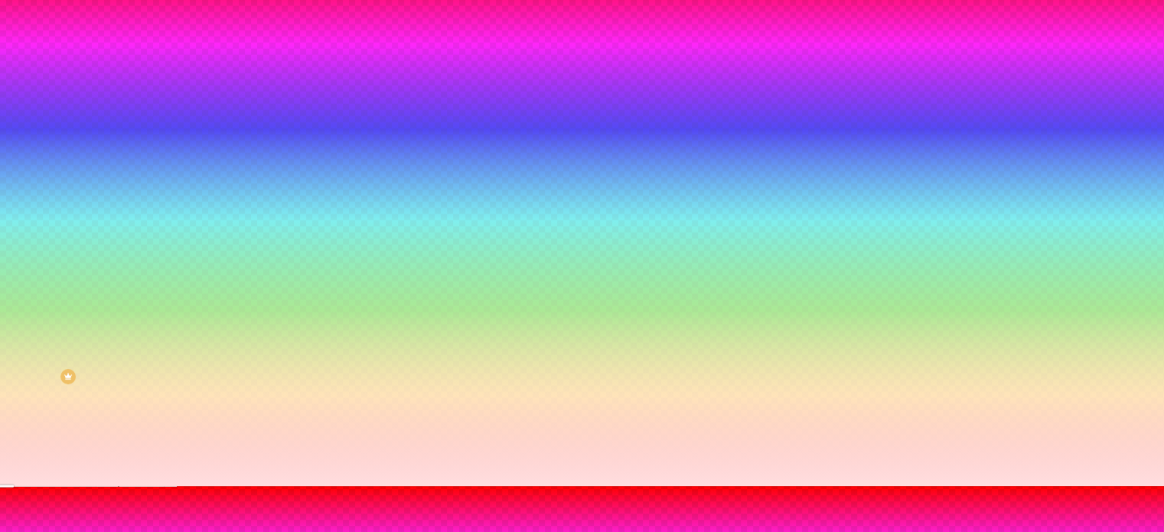
scroll to position [112, 0]
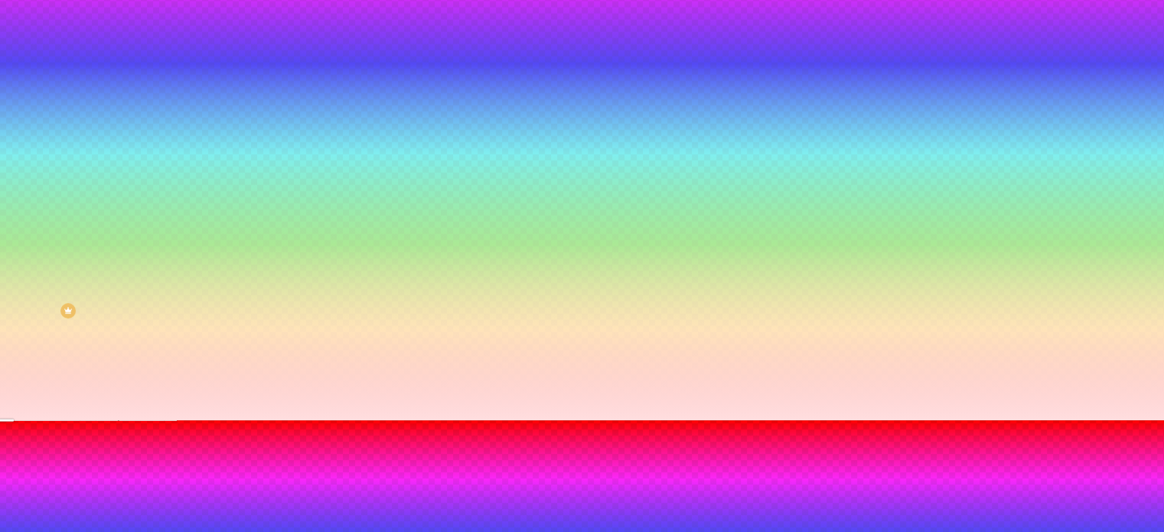
click at [321, 429] on div at bounding box center [582, 429] width 1164 height 0
click at [991, 420] on div at bounding box center [582, 420] width 1164 height 0
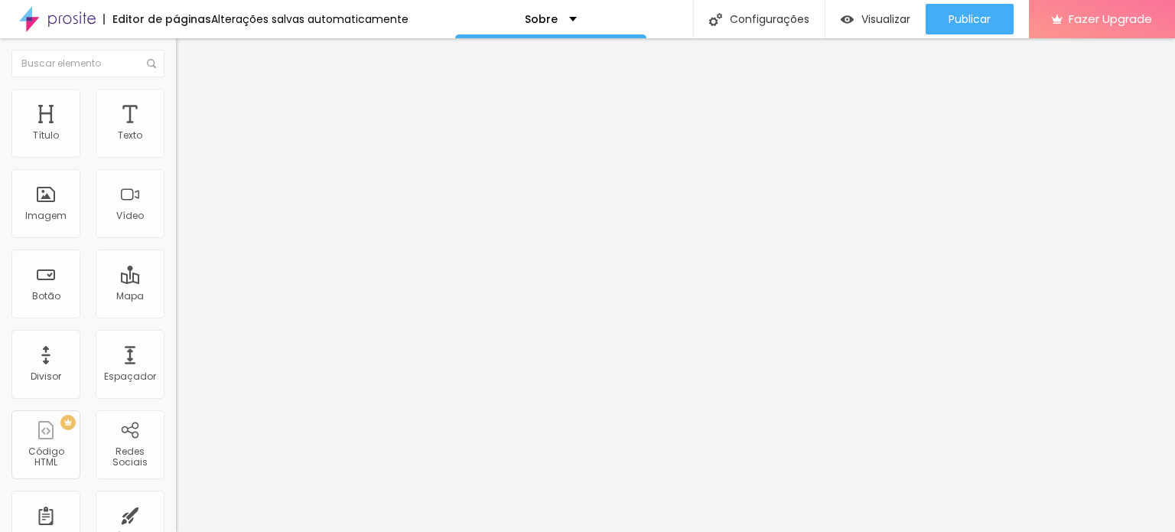
click at [176, 101] on li "Estilo" at bounding box center [264, 96] width 176 height 15
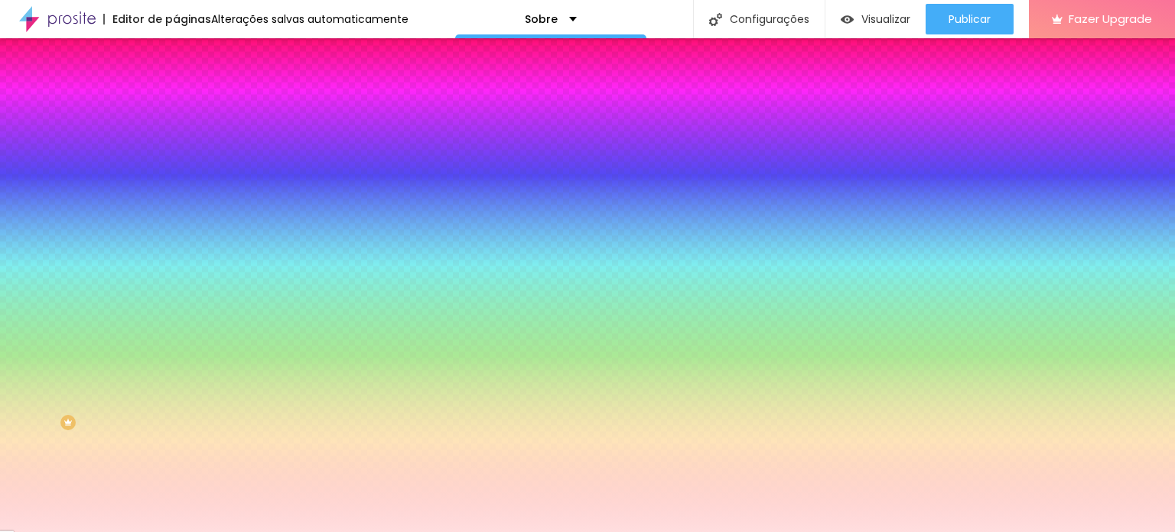
click at [184, 269] on icon "button" at bounding box center [187, 265] width 6 height 6
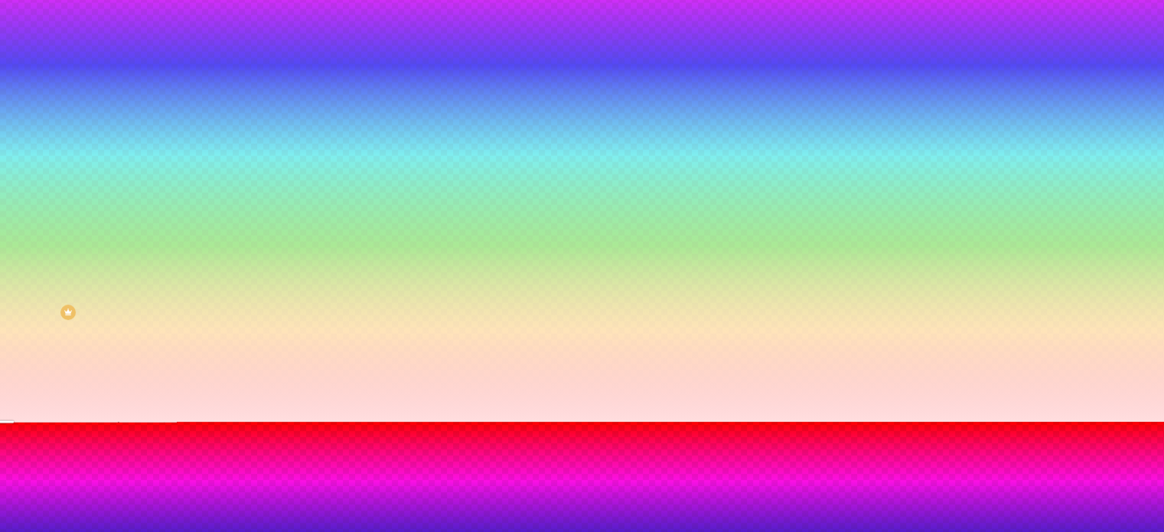
type input "#FFFFFF"
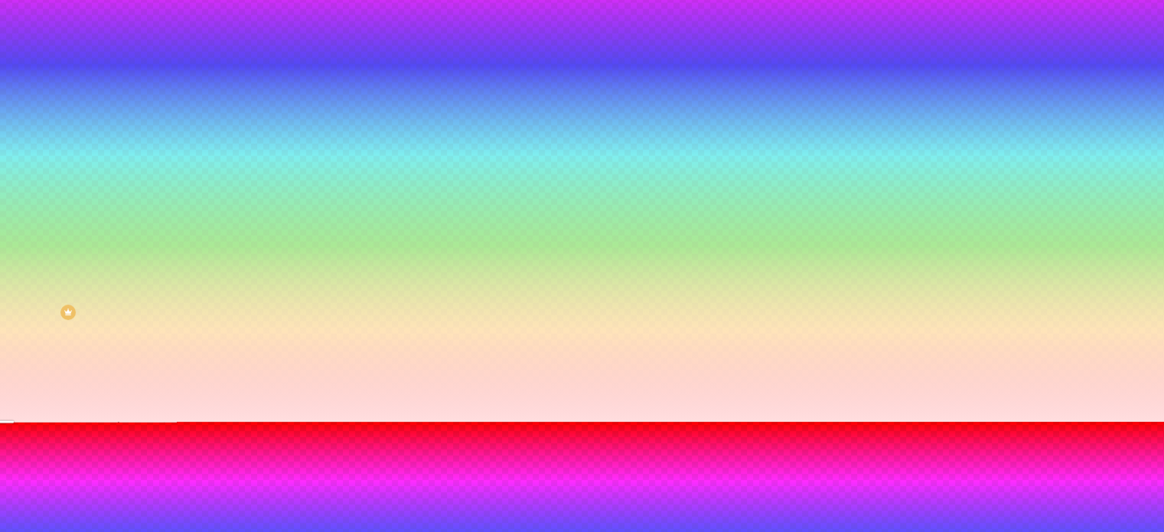
drag, startPoint x: 263, startPoint y: 423, endPoint x: 145, endPoint y: 386, distance: 123.4
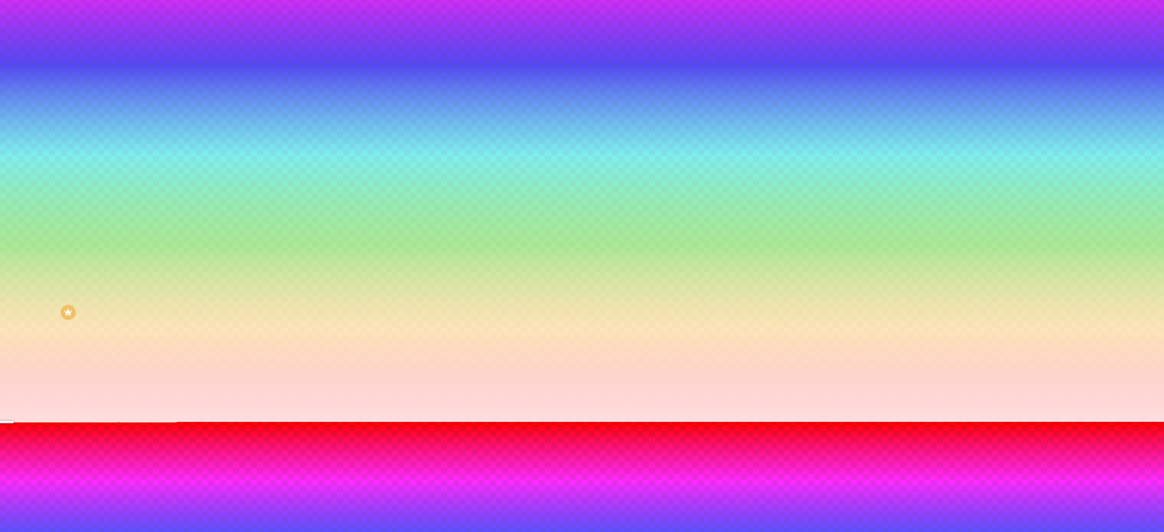
drag, startPoint x: 329, startPoint y: 432, endPoint x: 317, endPoint y: 373, distance: 60.2
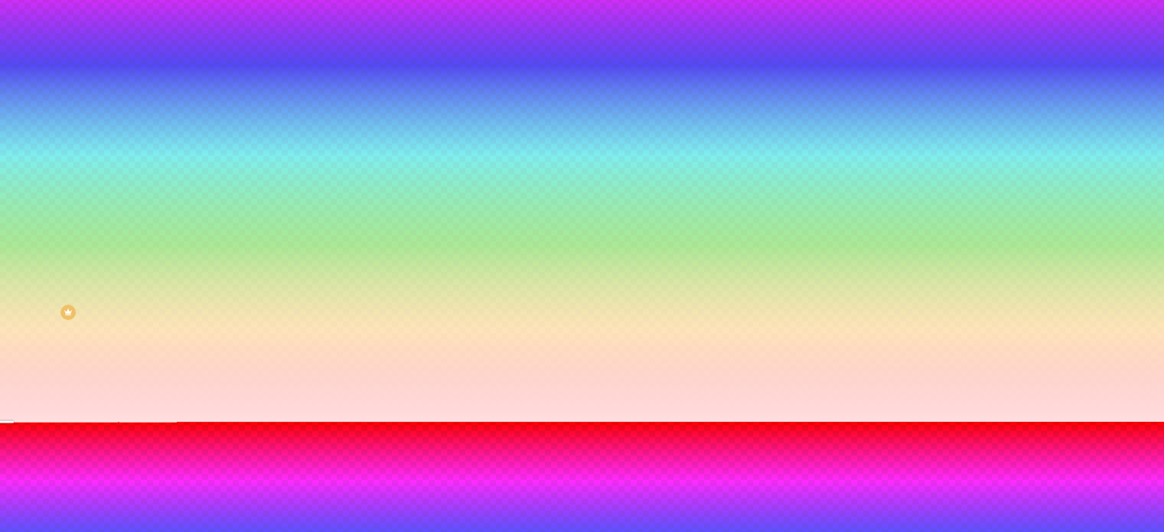
drag, startPoint x: 330, startPoint y: 457, endPoint x: 340, endPoint y: 510, distance: 53.6
click at [327, 422] on html "Editor de páginas Alterações salvas automaticamente Sobre Configurações Configu…" at bounding box center [582, 156] width 1164 height 532
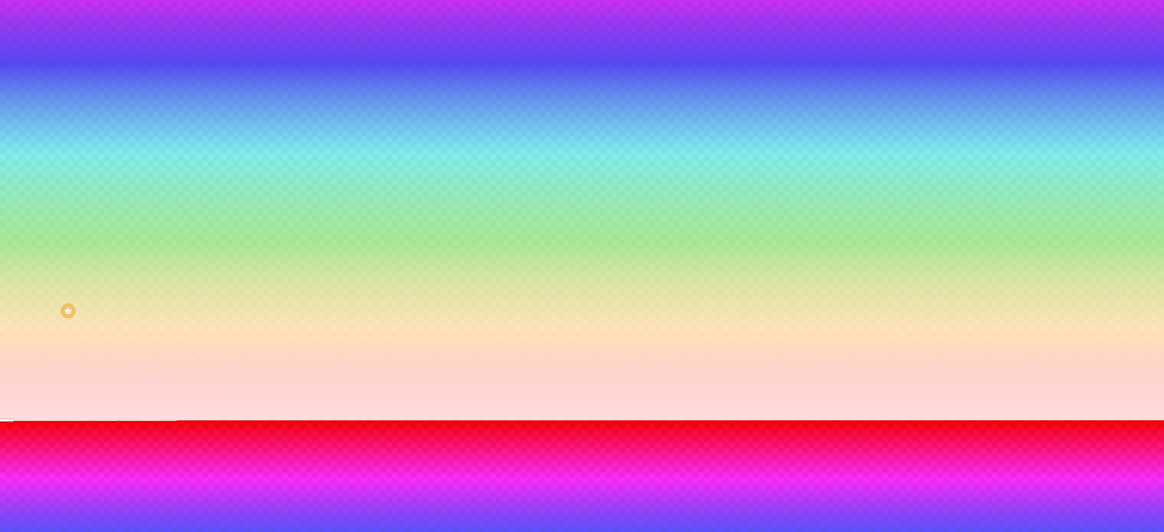
click at [428, 420] on div at bounding box center [582, 420] width 1164 height 0
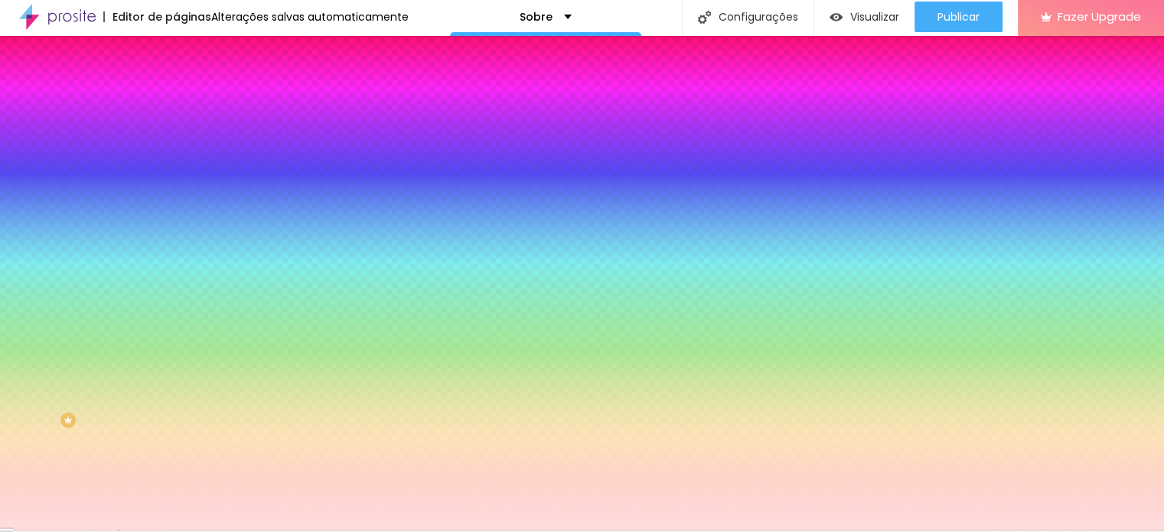
scroll to position [0, 0]
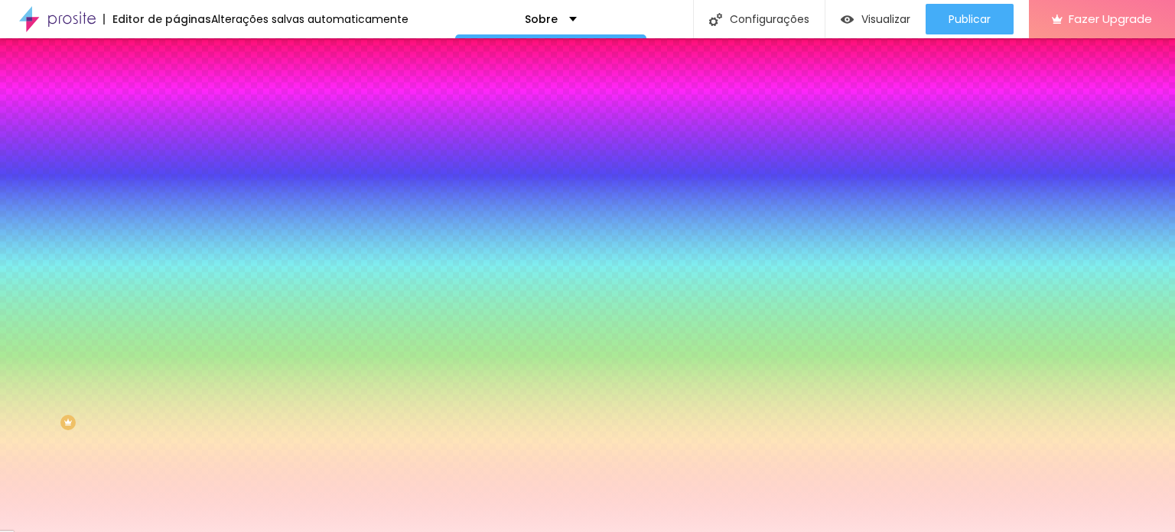
click at [182, 270] on icon "button" at bounding box center [186, 265] width 9 height 9
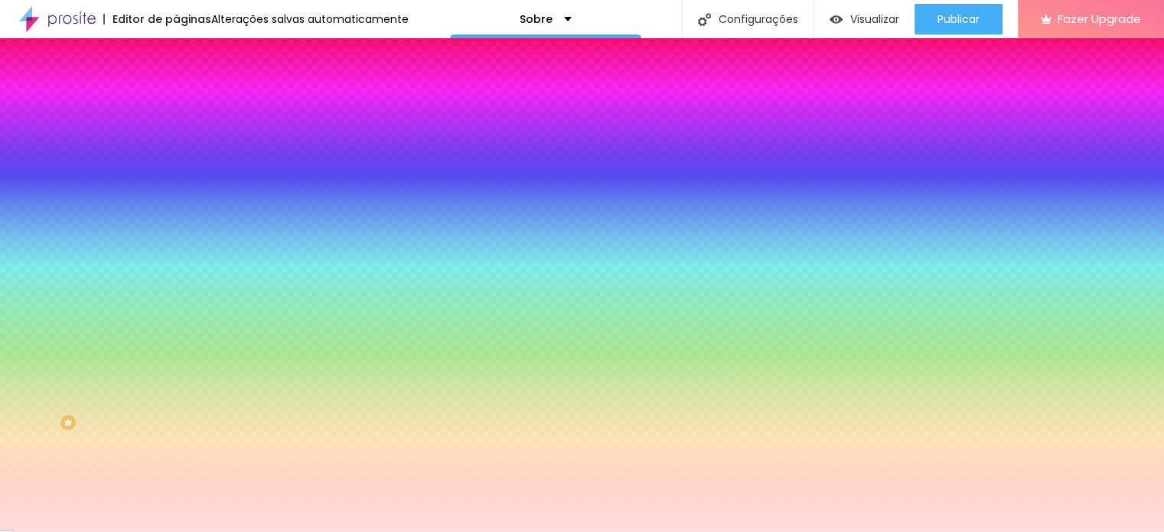
drag, startPoint x: 217, startPoint y: 364, endPoint x: 226, endPoint y: 288, distance: 76.3
click at [225, 286] on body "Editor de páginas Alterações salvas automaticamente Sobre Configurações Configu…" at bounding box center [582, 266] width 1164 height 532
drag, startPoint x: 259, startPoint y: 391, endPoint x: 270, endPoint y: 305, distance: 86.3
click at [269, 305] on body "Editor de páginas Alterações salvas automaticamente Sobre Configurações Configu…" at bounding box center [582, 266] width 1164 height 532
click at [149, 531] on div at bounding box center [582, 532] width 1164 height 0
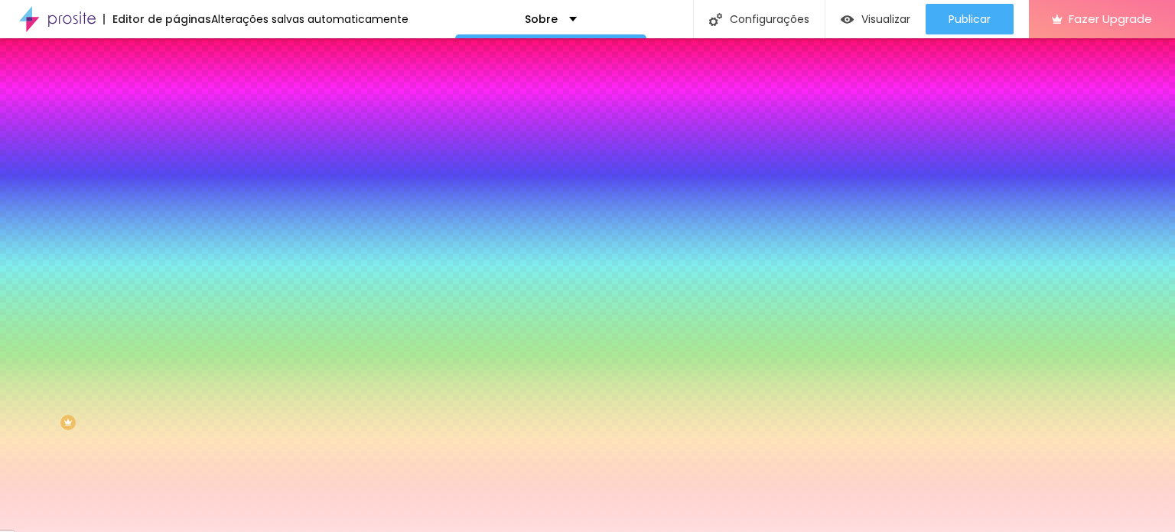
click at [182, 270] on icon "button" at bounding box center [186, 265] width 9 height 9
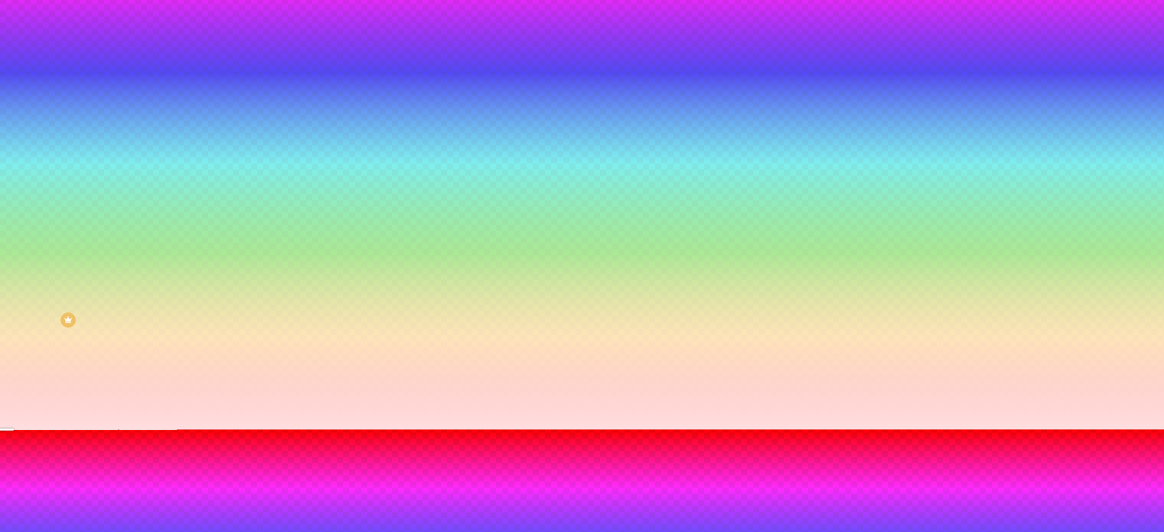
scroll to position [112, 0]
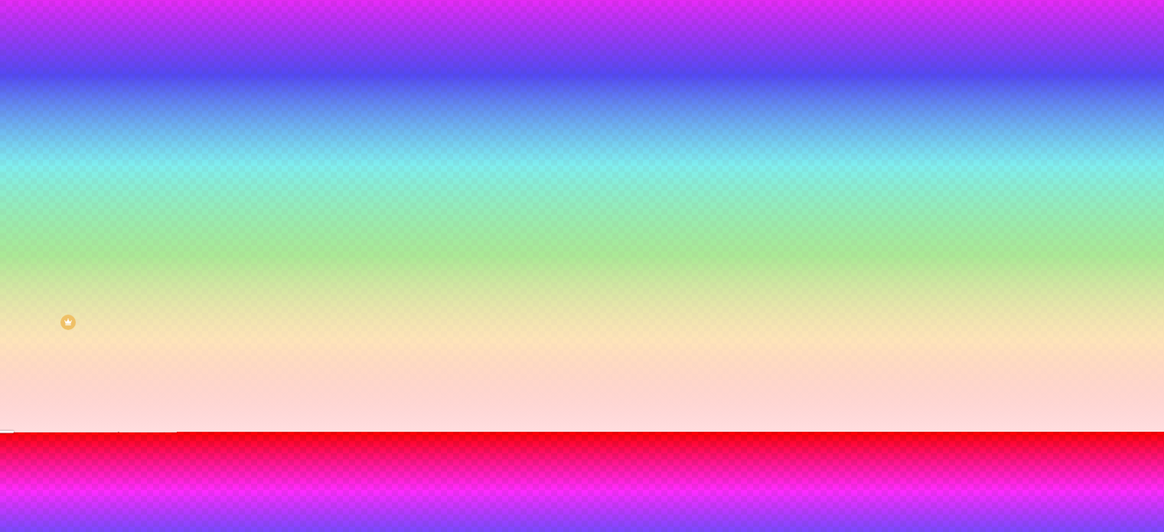
scroll to position [110, 0]
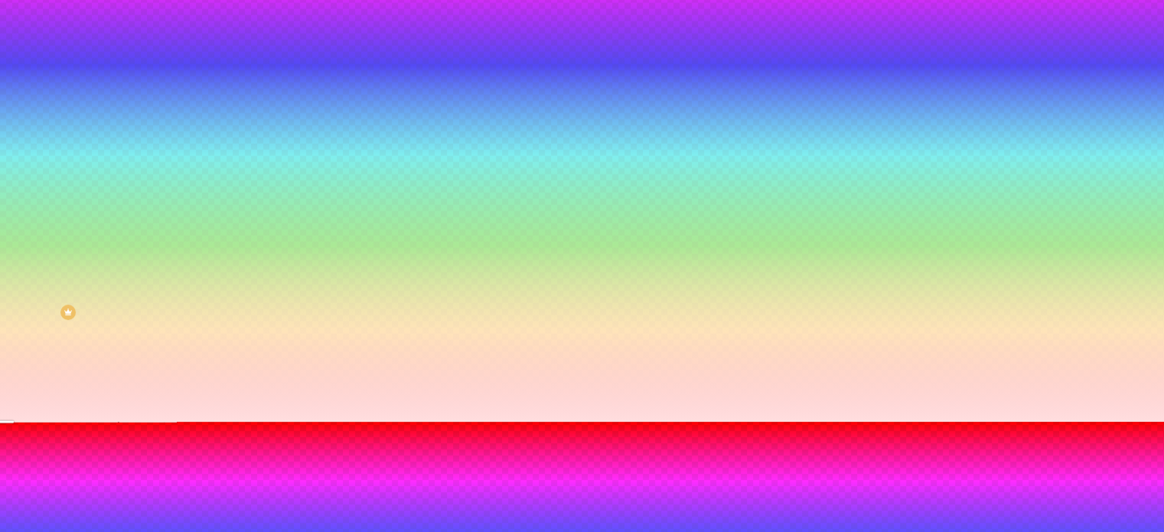
drag, startPoint x: 318, startPoint y: 385, endPoint x: 383, endPoint y: 384, distance: 65.0
click at [383, 384] on body "Editor de páginas Alterações salvas automaticamente Sobre Configurações Configu…" at bounding box center [582, 156] width 1164 height 532
paste input "7E8"
type input "#FFF7E8"
click at [508, 422] on div at bounding box center [582, 422] width 1164 height 0
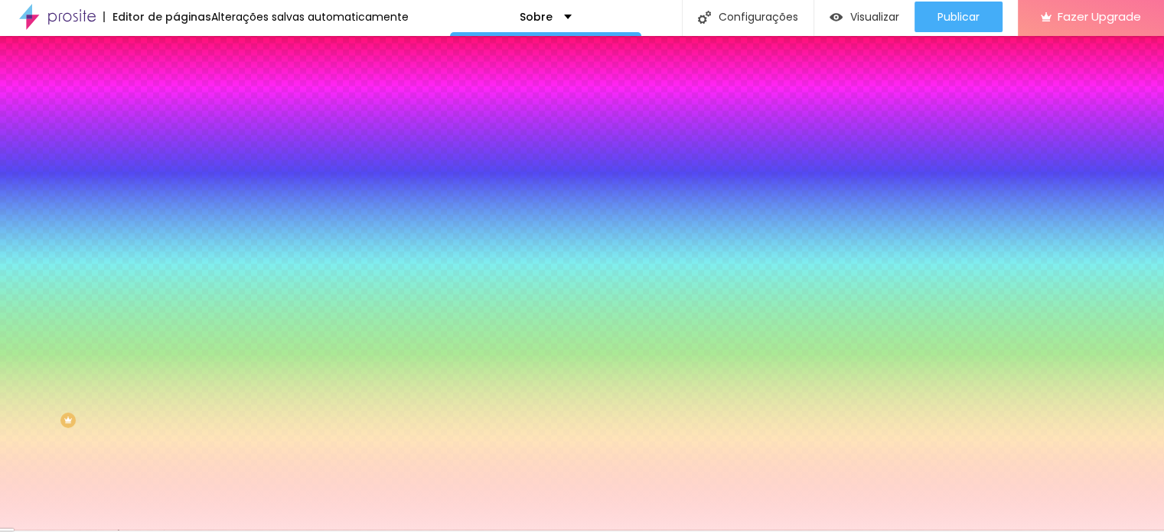
scroll to position [0, 0]
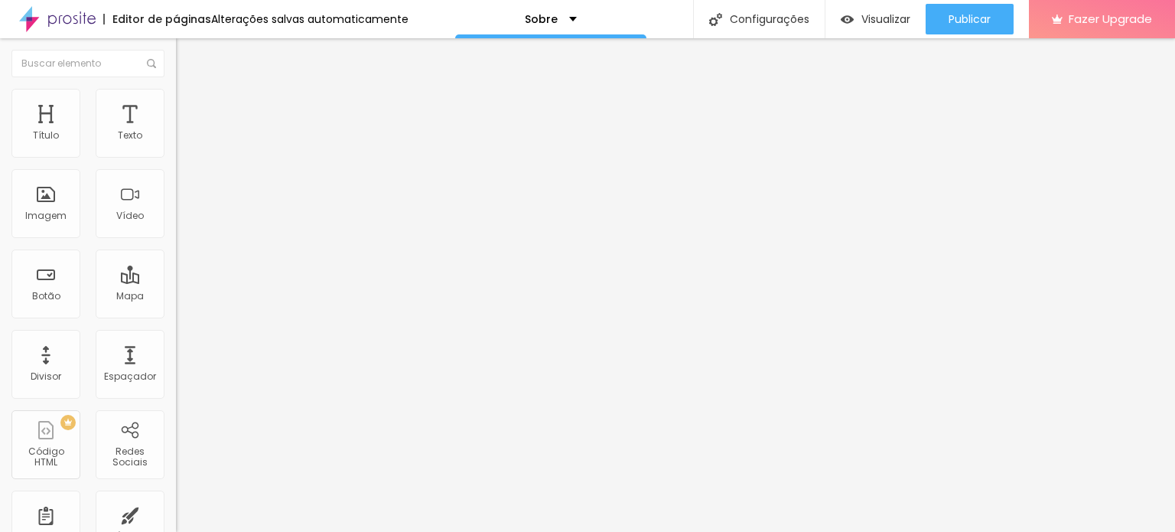
click at [190, 105] on span "Estilo" at bounding box center [202, 99] width 24 height 13
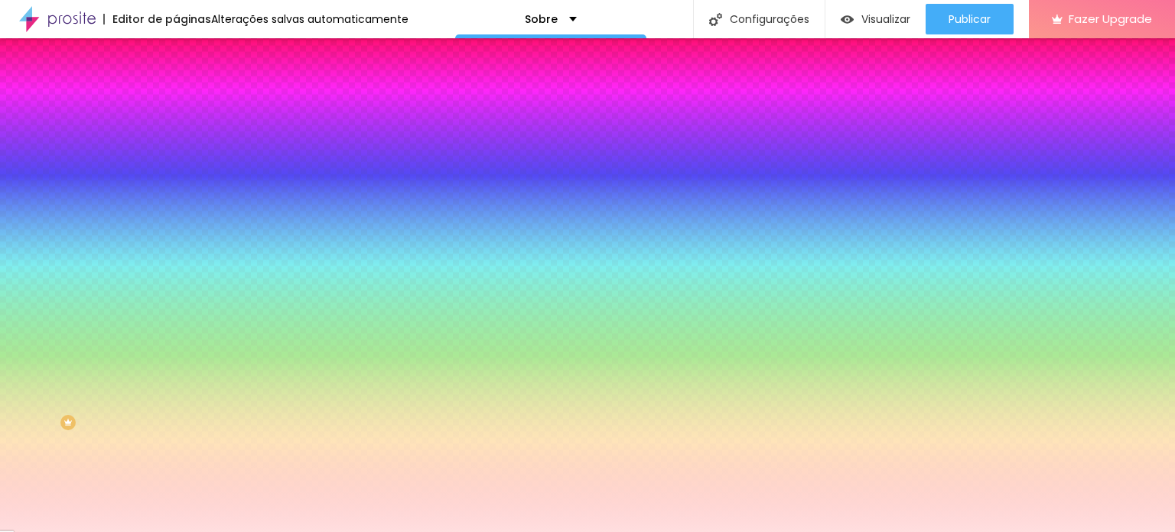
click at [176, 275] on button "button" at bounding box center [186, 267] width 21 height 16
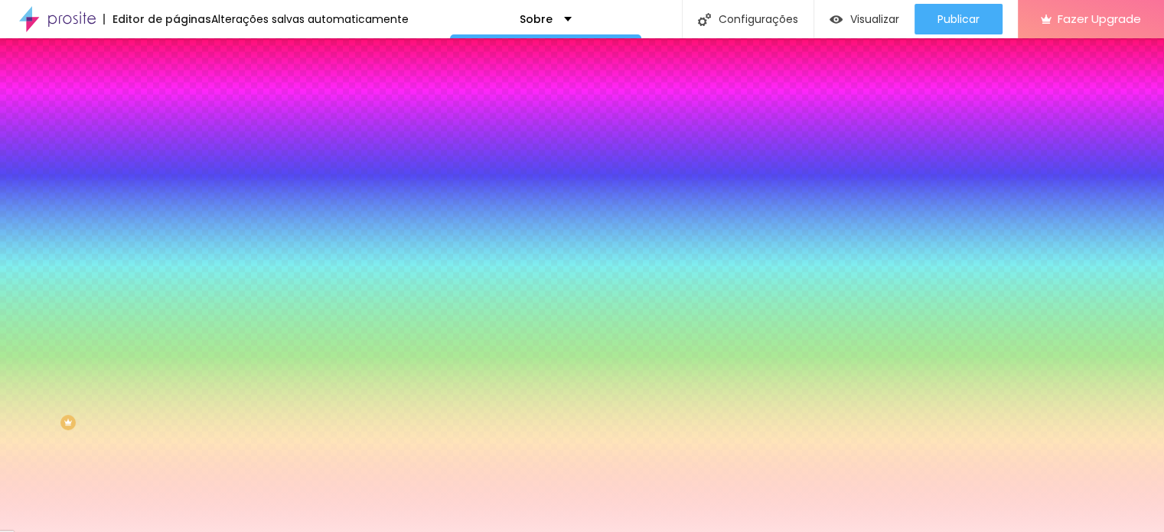
radio input "false"
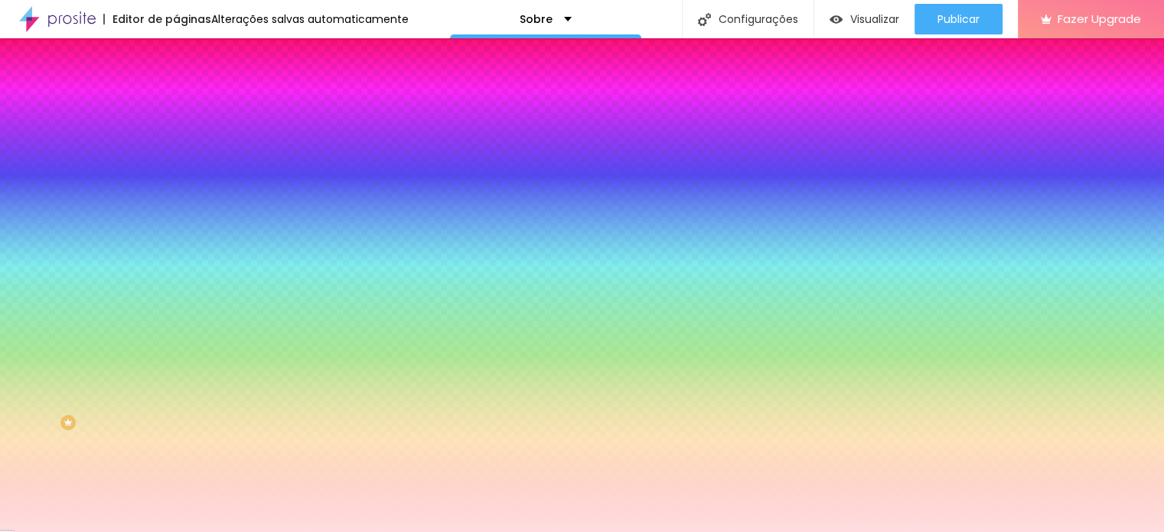
radio input "false"
radio input "true"
radio input "false"
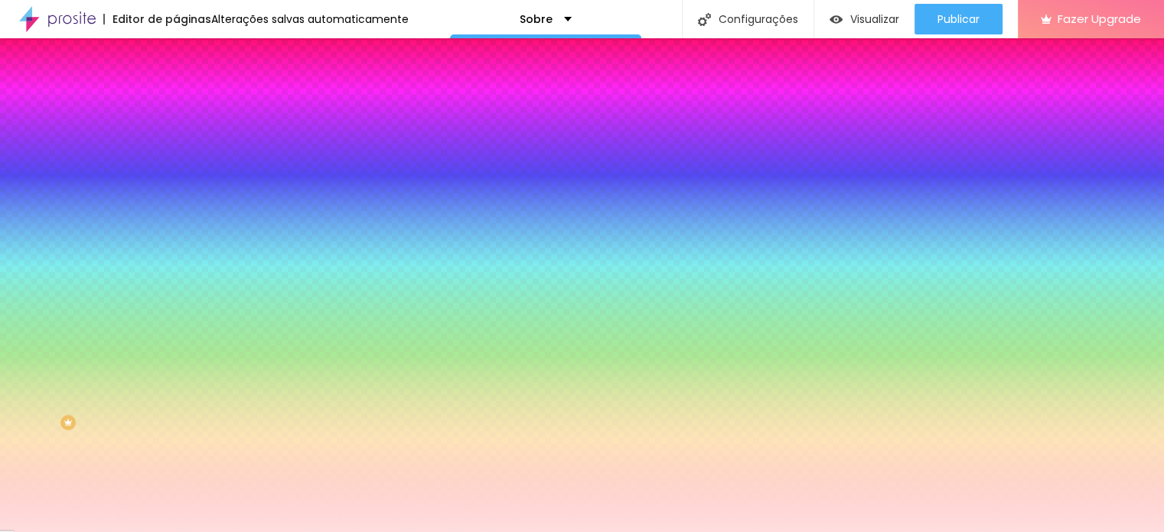
radio input "false"
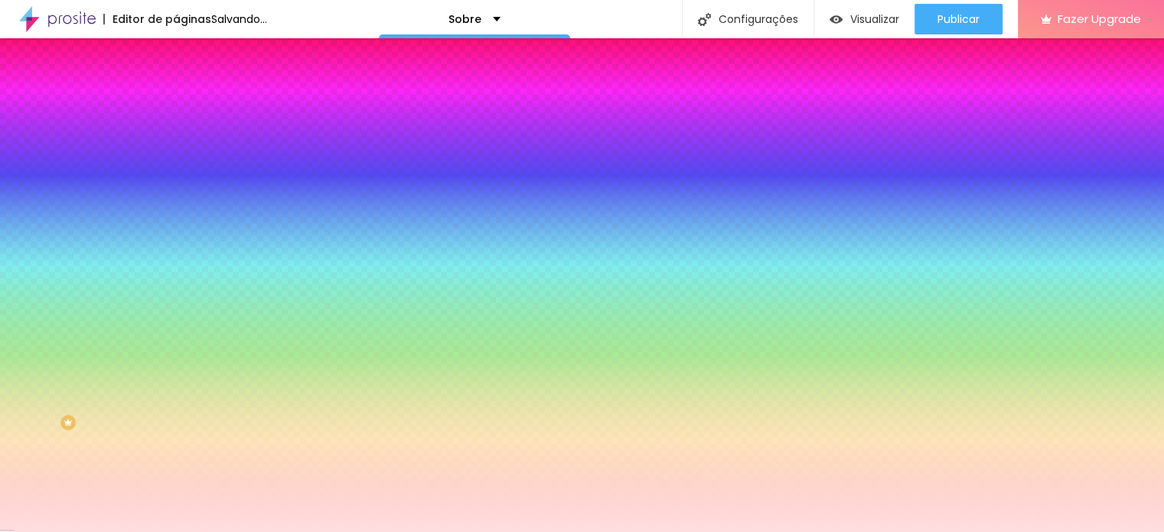
radio input "false"
radio input "true"
radio input "false"
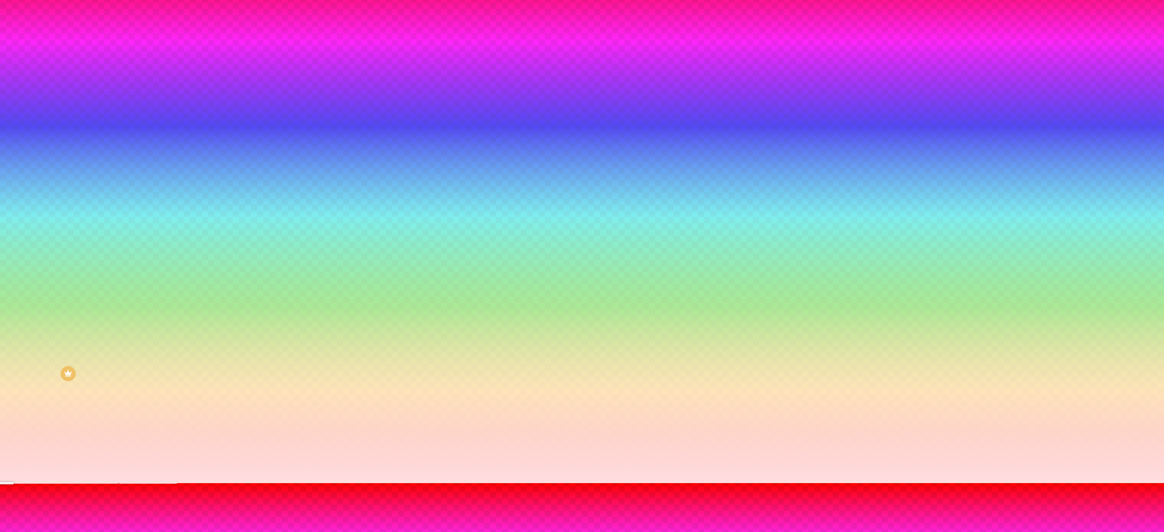
scroll to position [112, 0]
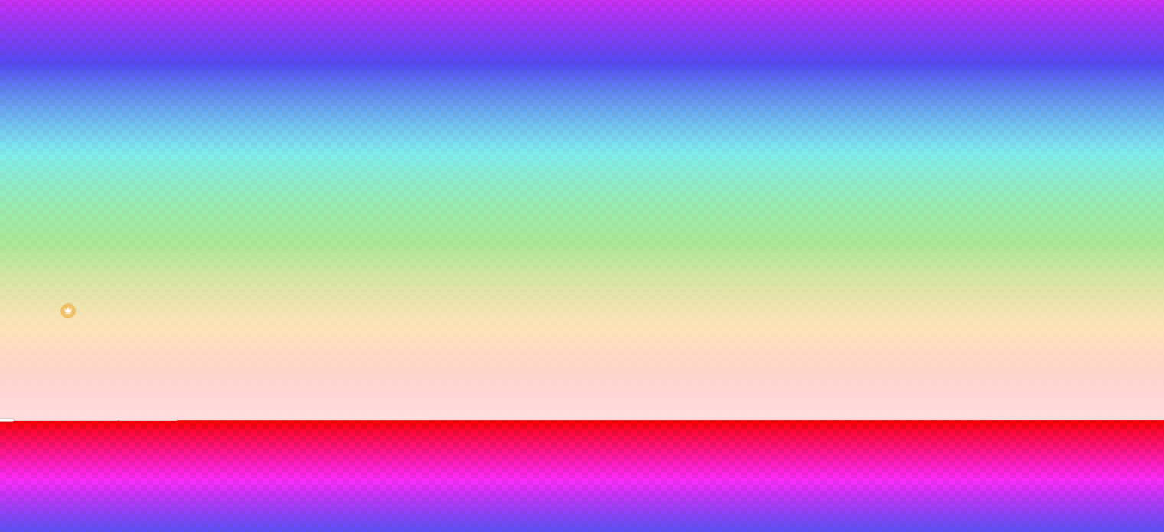
type input "110"
type input "190"
type input "205"
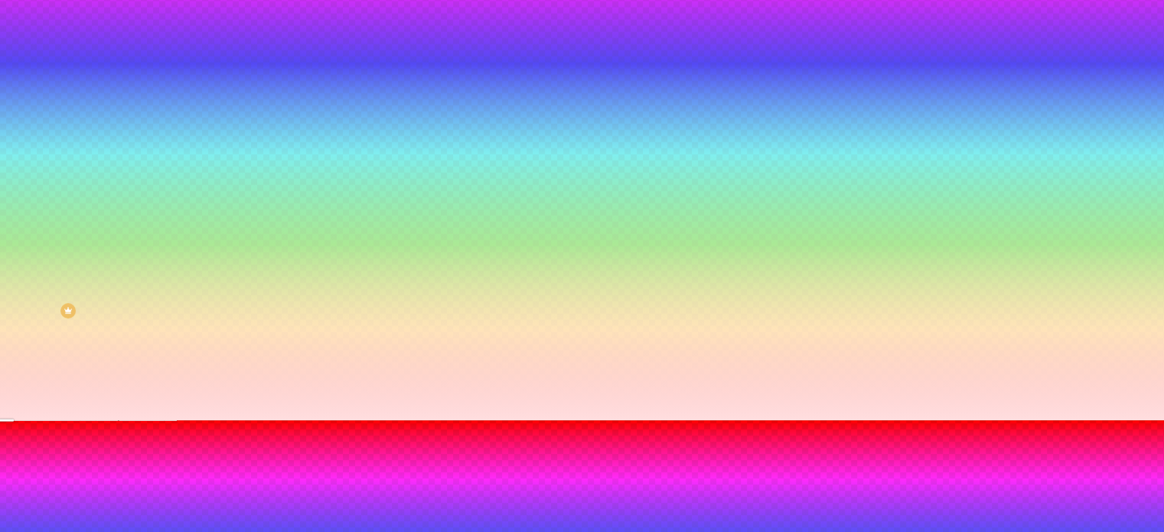
type input "205"
type input "215"
type input "225"
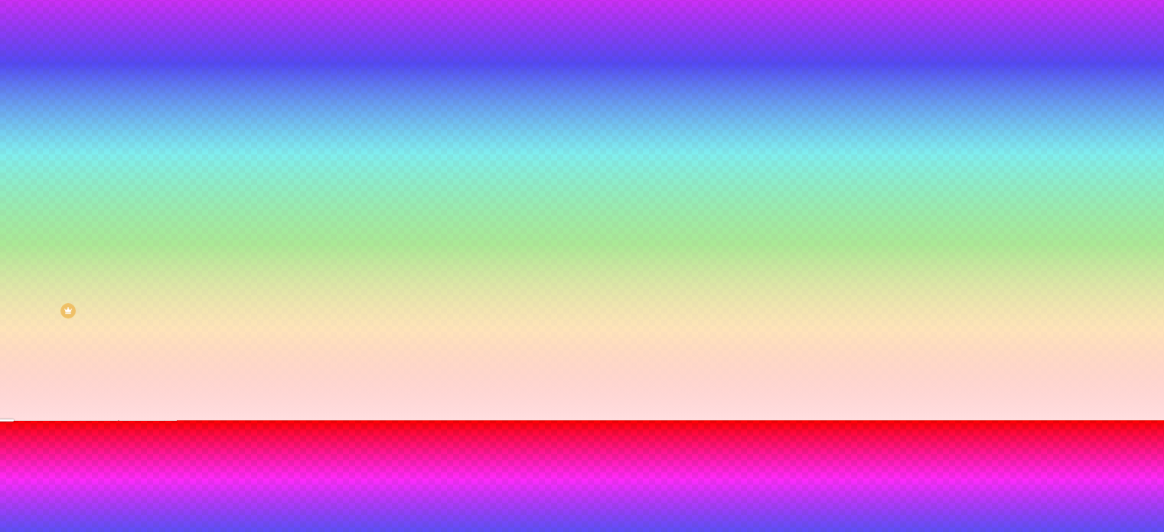
type input "235"
type input "245"
type input "250"
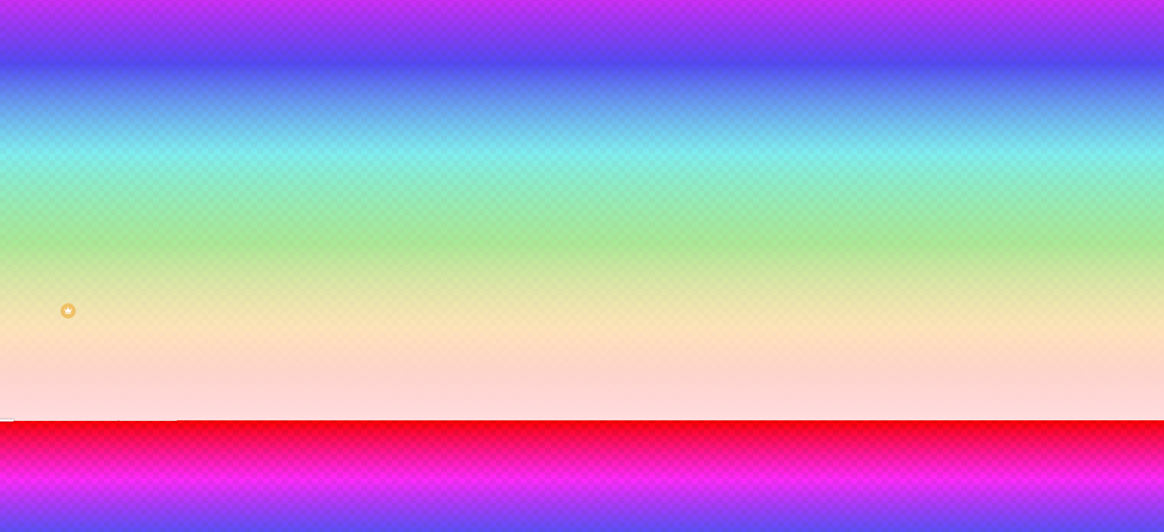
type input "250"
type input "255"
type input "260"
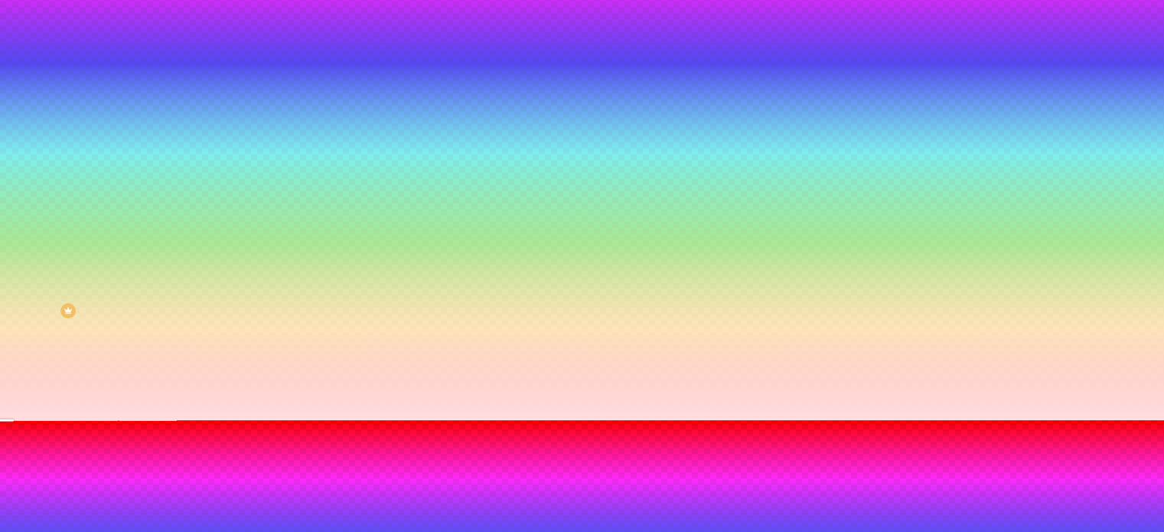
type input "265"
type input "260"
type input "235"
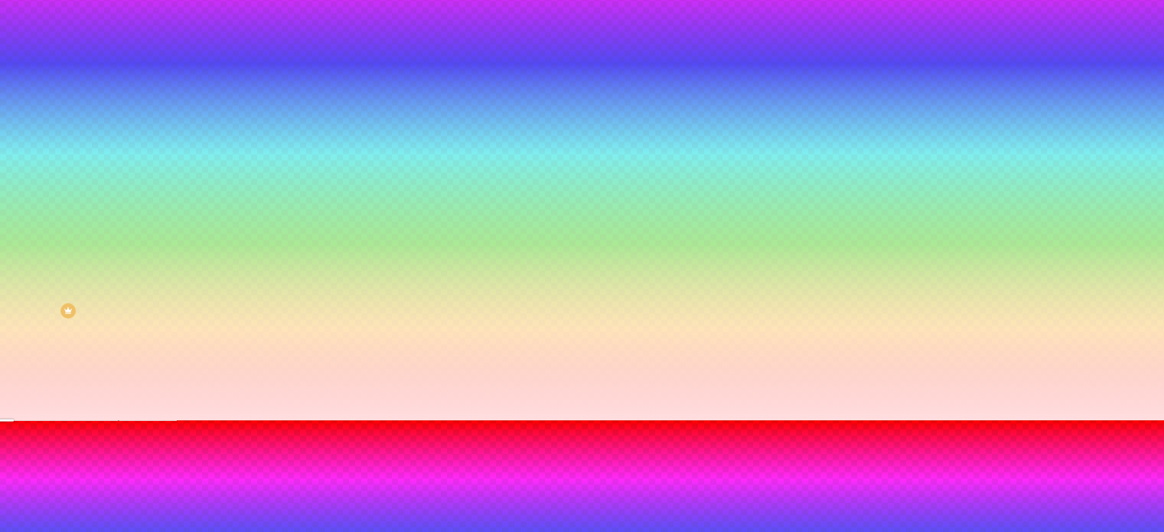
type input "235"
type input "215"
type input "175"
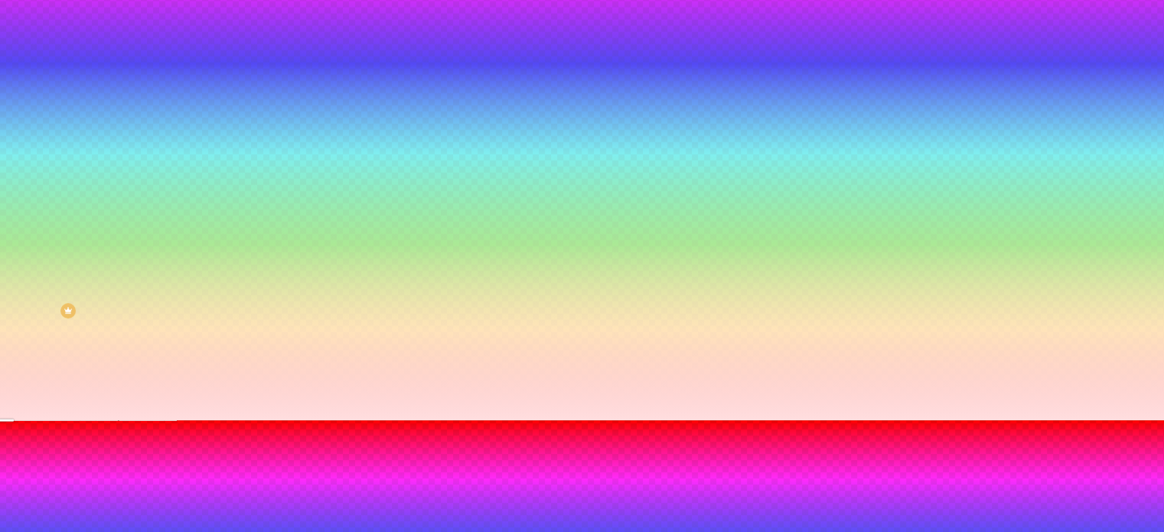
type input "125"
type input "115"
type input "105"
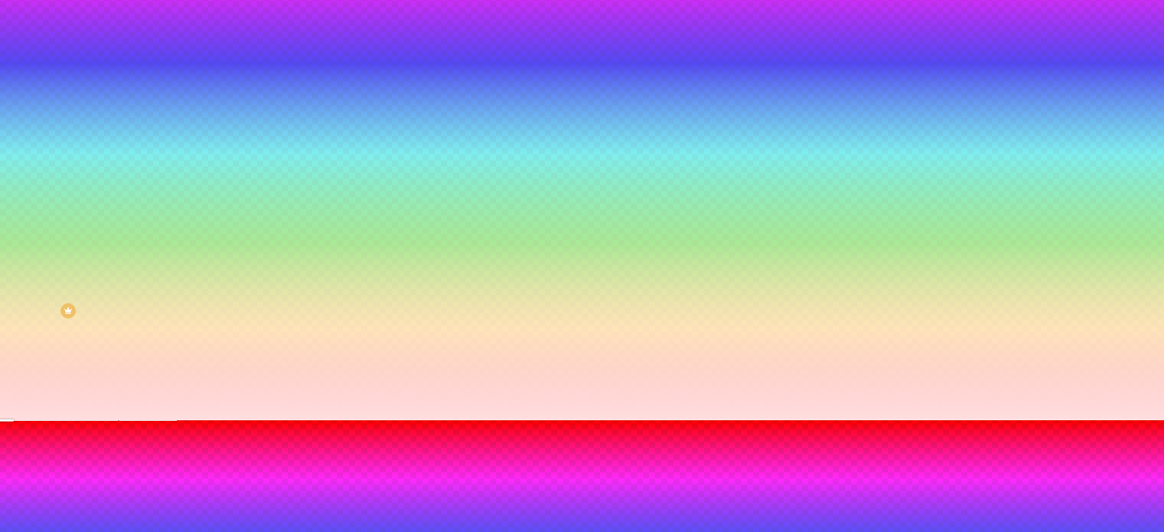
type input "105"
type input "95"
type input "90"
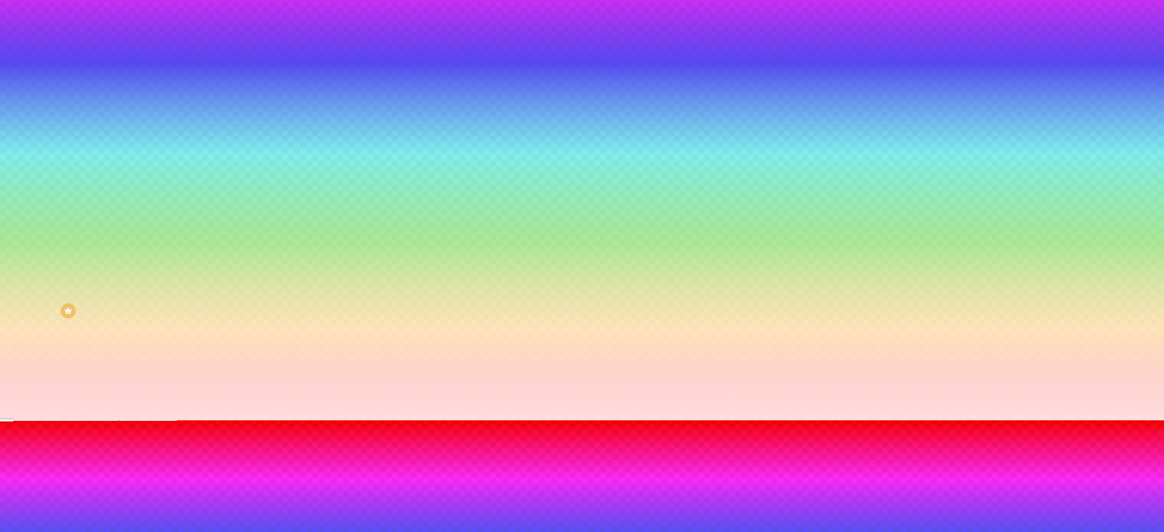
type input "80"
type input "75"
type input "70"
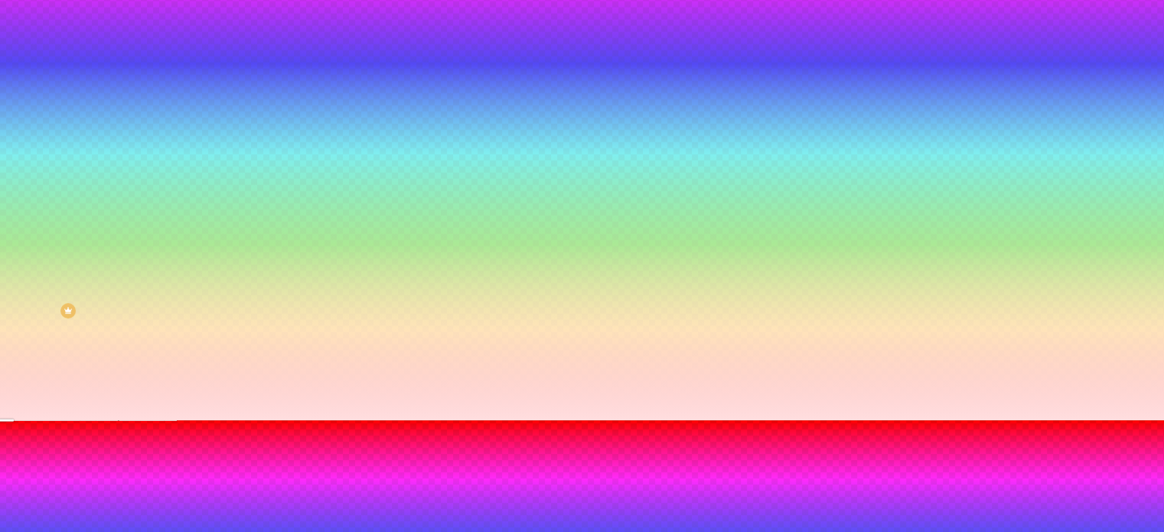
type input "70"
type input "65"
type input "60"
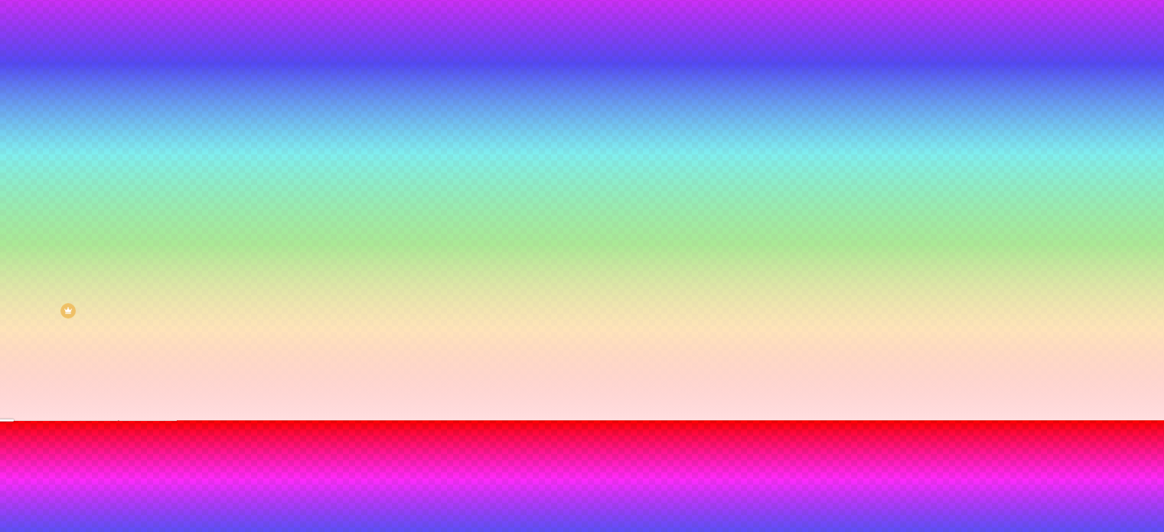
type input "55"
type input "50"
type input "55"
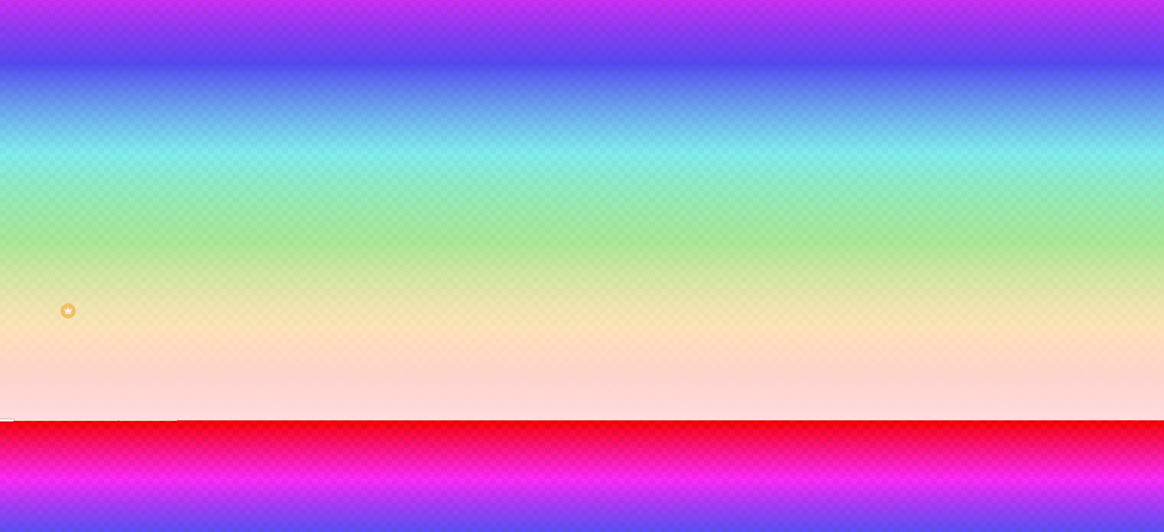
type input "55"
type input "60"
type input "65"
drag, startPoint x: 208, startPoint y: 436, endPoint x: 179, endPoint y: 436, distance: 29.1
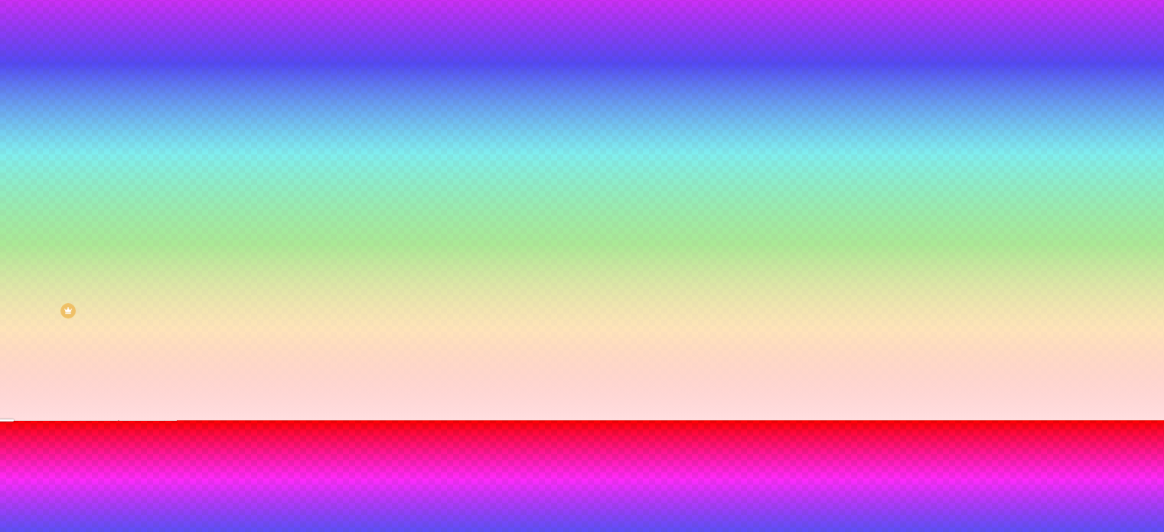
type input "65"
click at [994, 420] on div at bounding box center [582, 420] width 1164 height 0
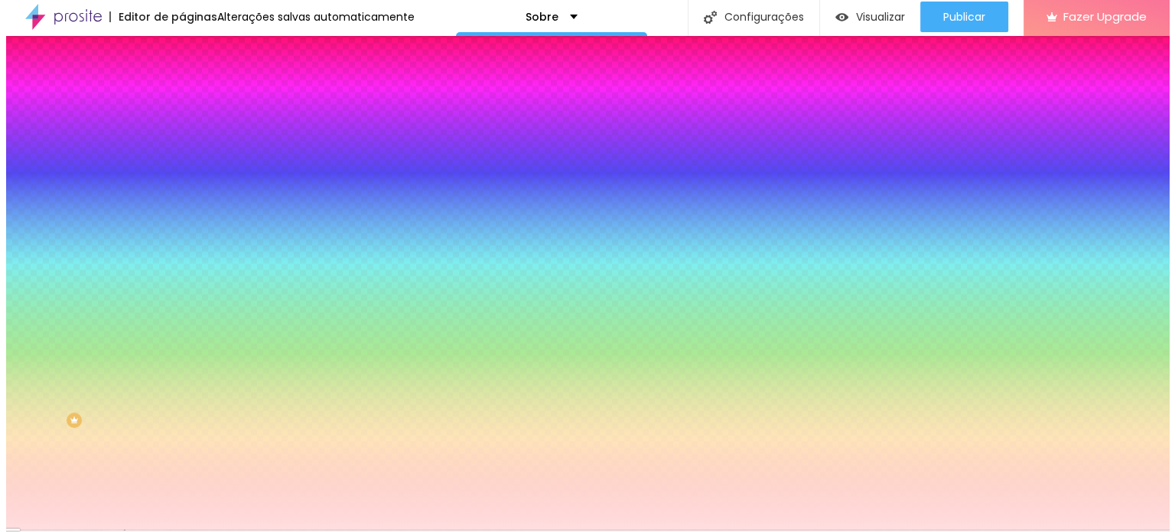
scroll to position [0, 0]
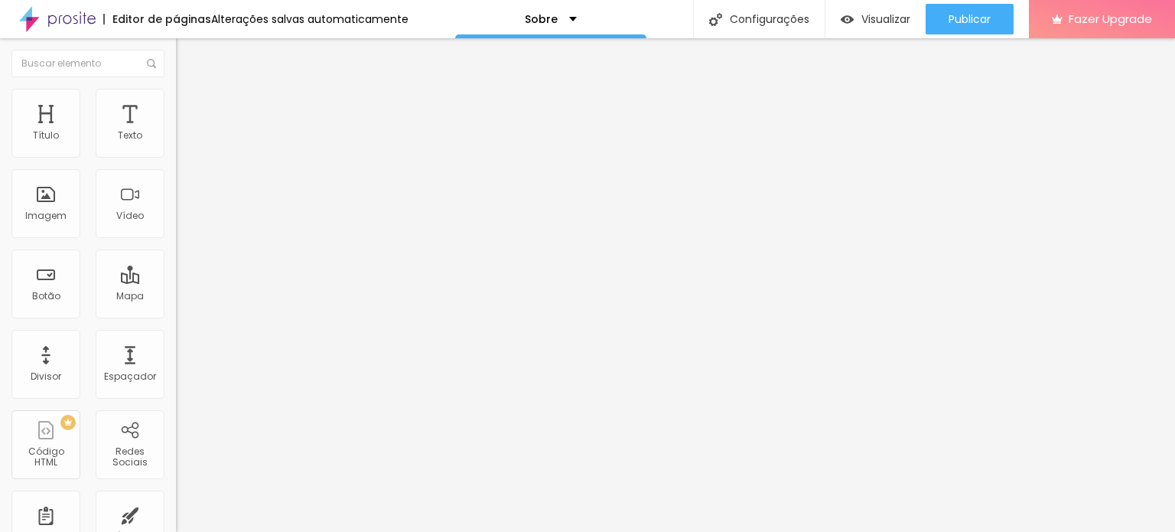
click at [176, 99] on ul "Conteúdo Estilo Avançado" at bounding box center [264, 96] width 176 height 46
click at [176, 104] on li "Avançado" at bounding box center [264, 111] width 176 height 15
type input "15"
type input "10"
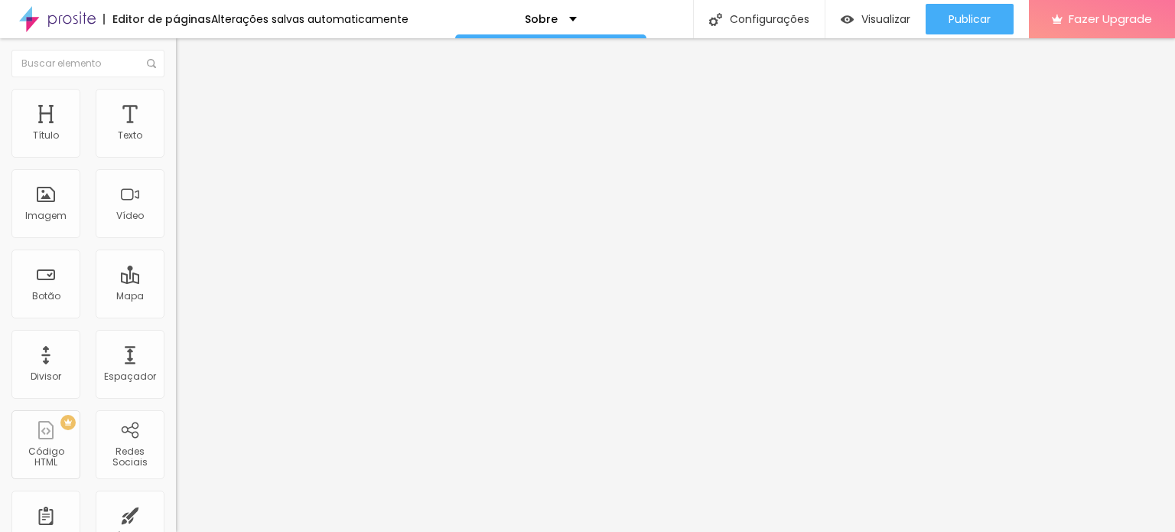
type input "10"
type input "5"
type input "0"
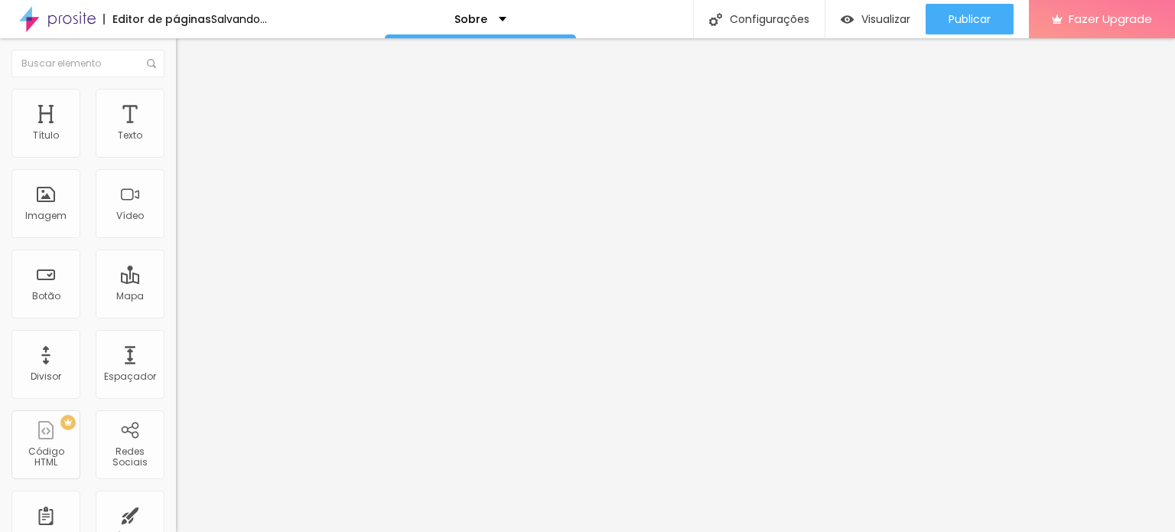
drag, startPoint x: 58, startPoint y: 152, endPoint x: 43, endPoint y: 158, distance: 16.2
type input "0"
click at [176, 297] on input "range" at bounding box center [225, 303] width 99 height 12
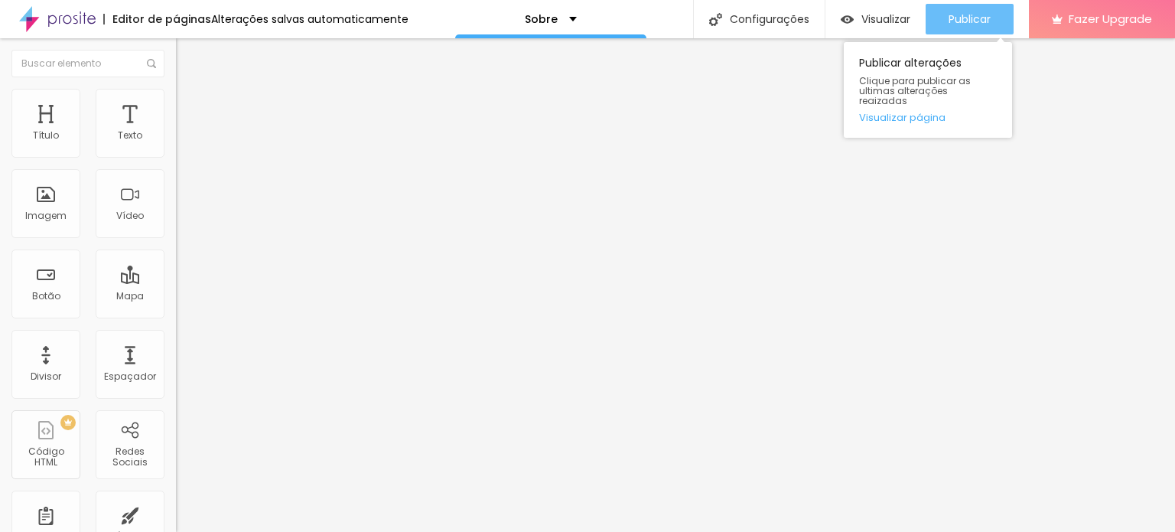
click at [988, 21] on span "Publicar" at bounding box center [970, 19] width 42 height 12
